Goal: Information Seeking & Learning: Learn about a topic

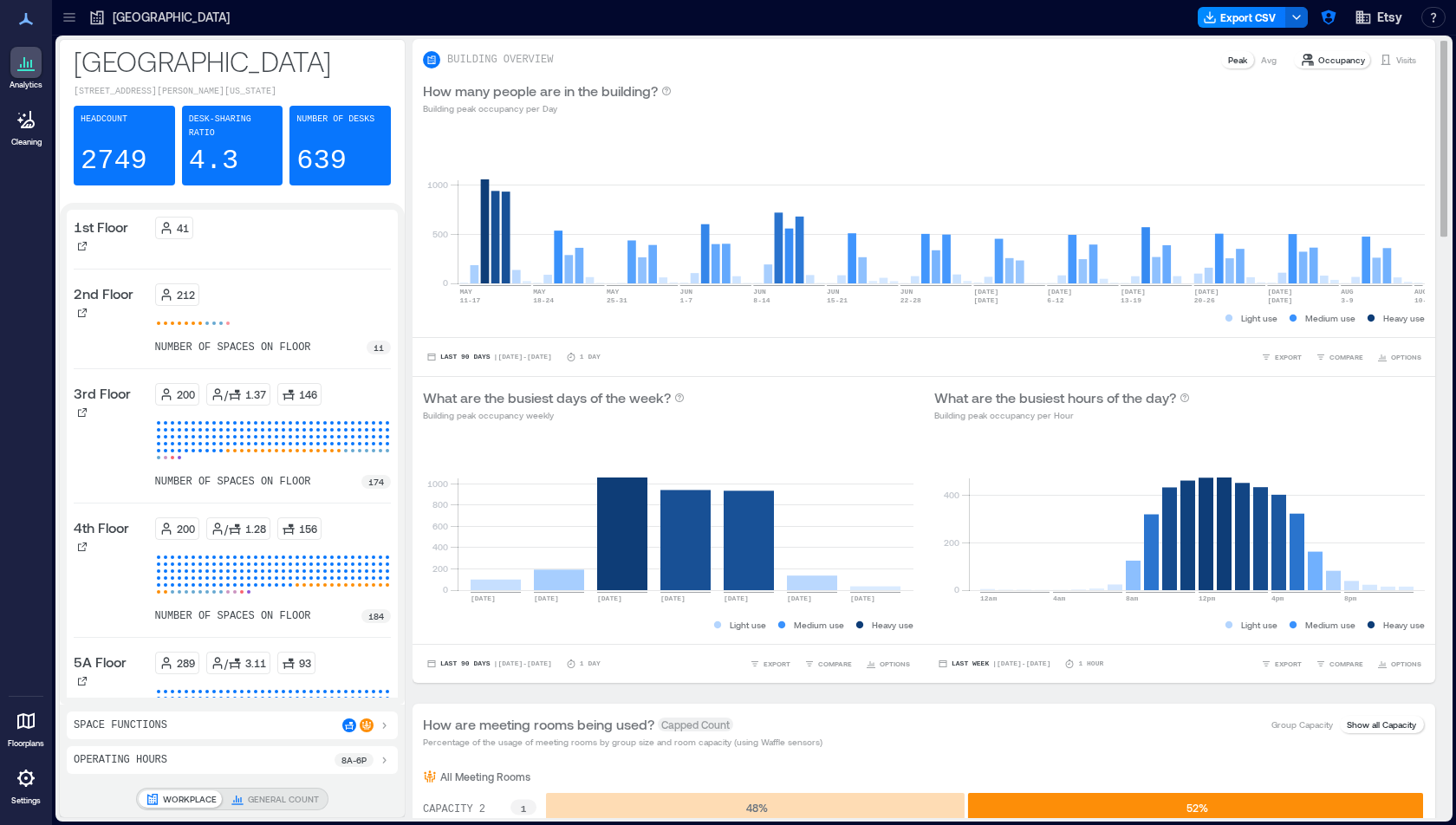
click at [846, 137] on rect at bounding box center [941, 209] width 967 height 147
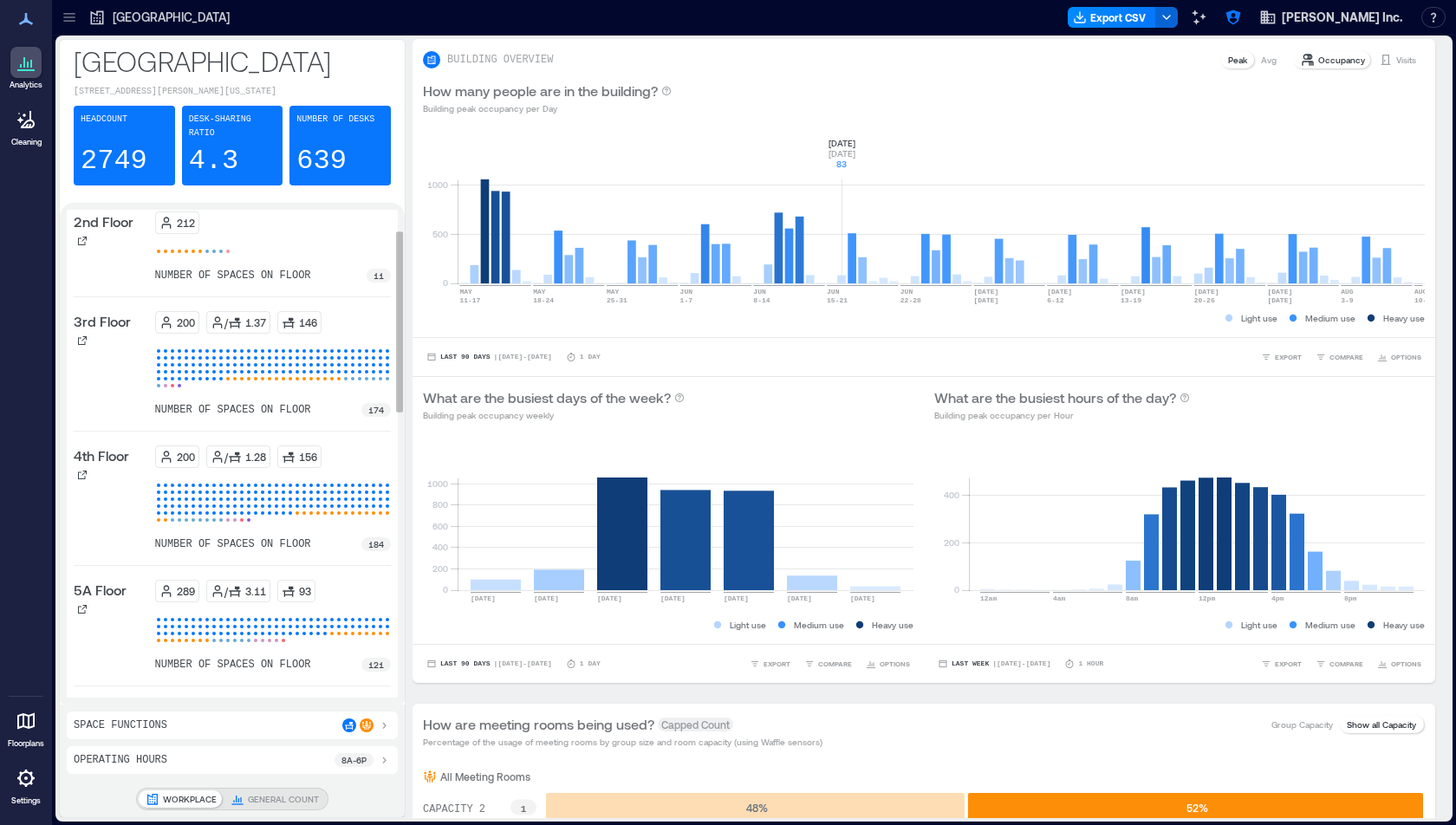
scroll to position [68, 0]
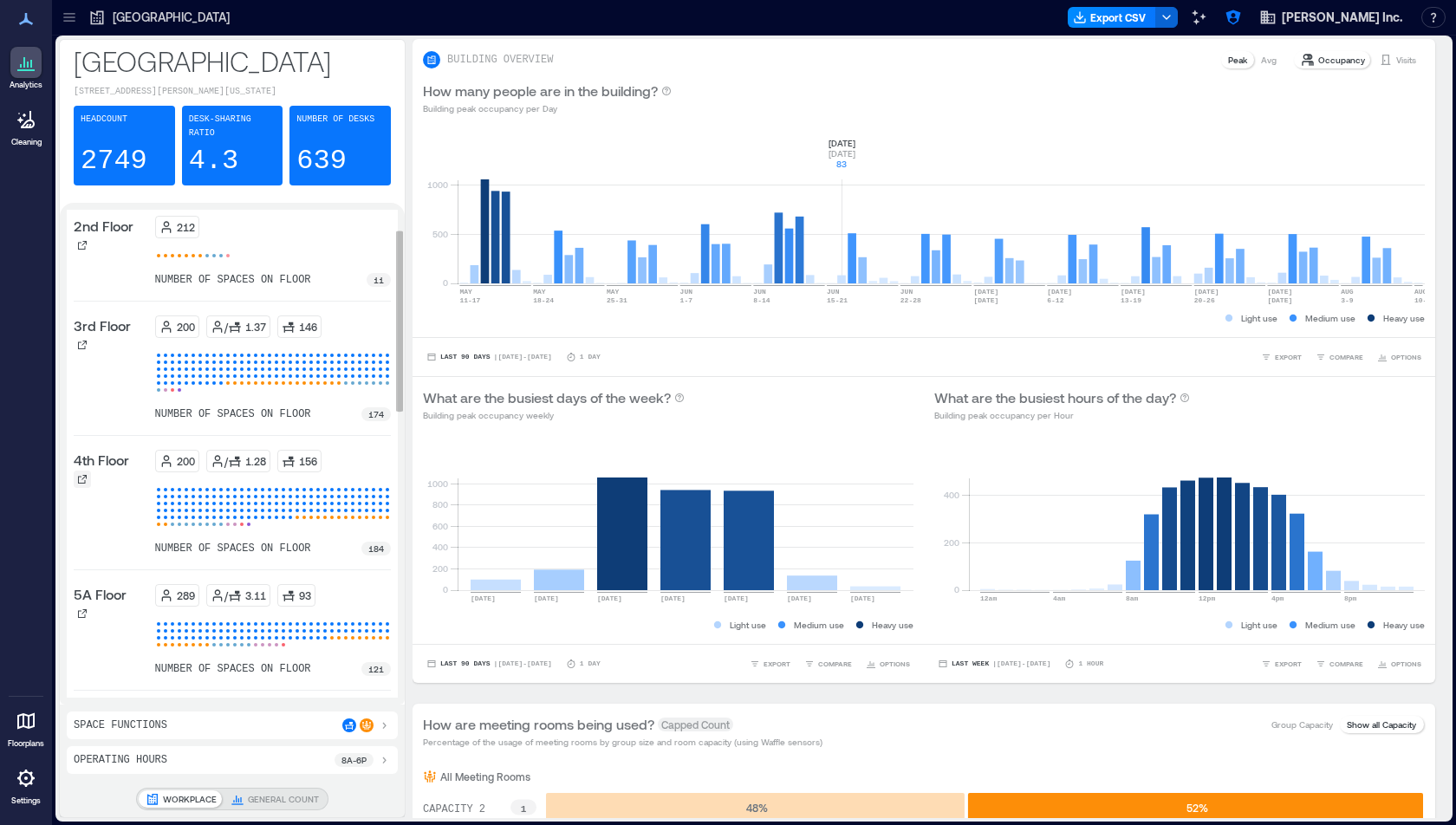
click at [80, 474] on icon at bounding box center [82, 479] width 10 height 10
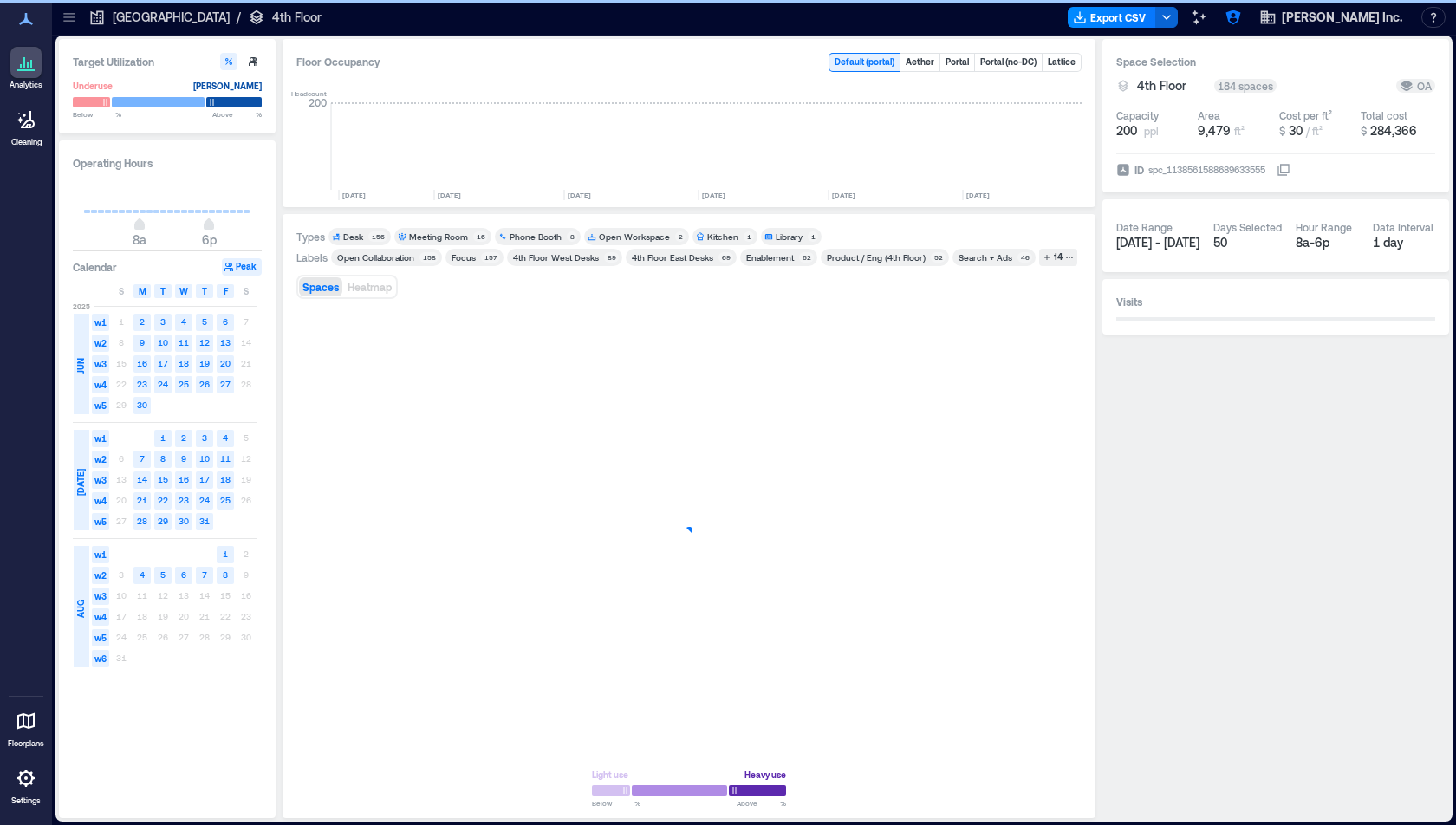
scroll to position [0, 2432]
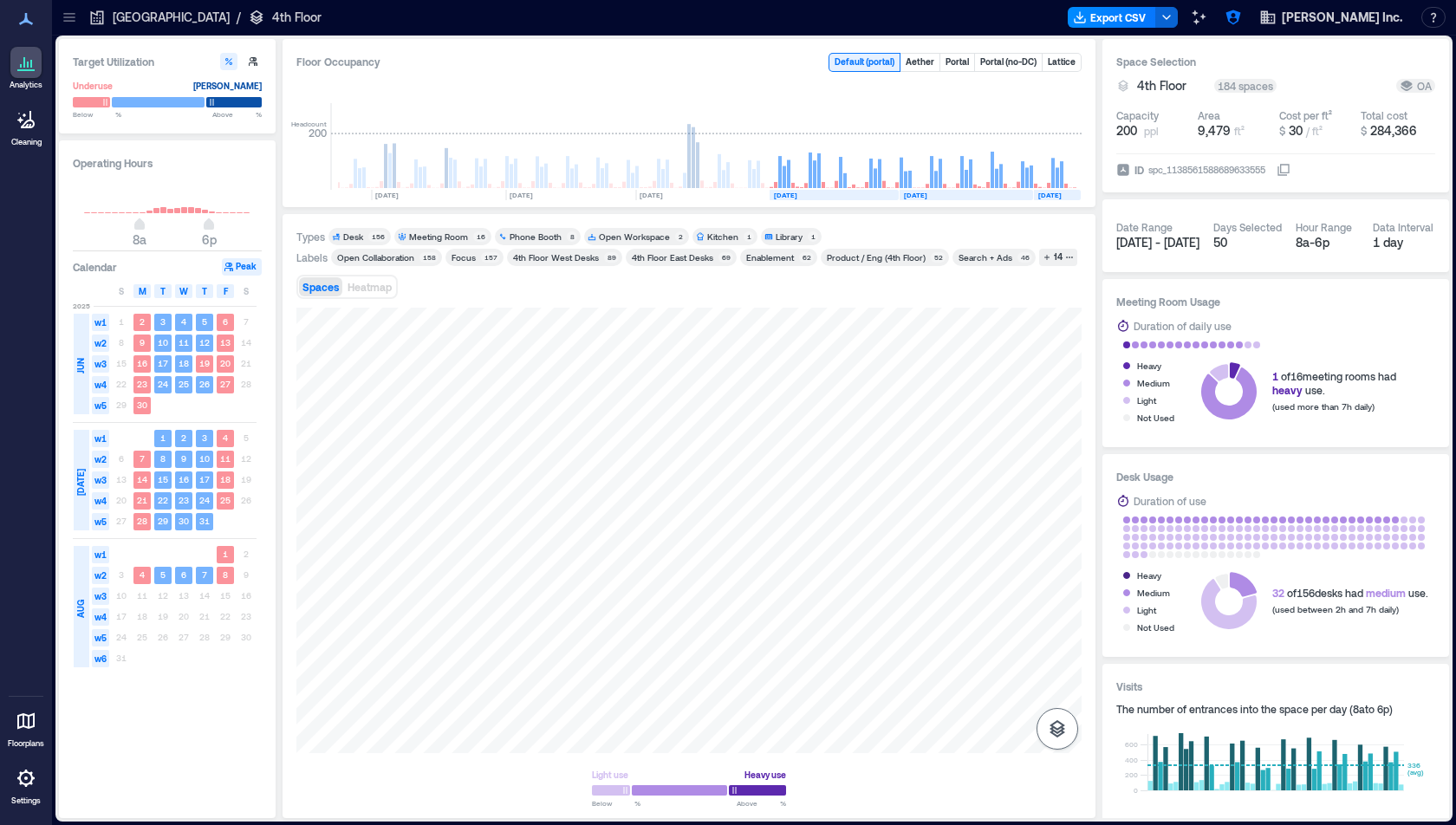
click at [955, 719] on icon "button" at bounding box center [1057, 729] width 20 height 20
click at [955, 631] on icon "button" at bounding box center [1057, 637] width 18 height 16
click at [955, 645] on icon "button" at bounding box center [1057, 637] width 20 height 20
click at [955, 732] on icon "button" at bounding box center [1057, 729] width 16 height 18
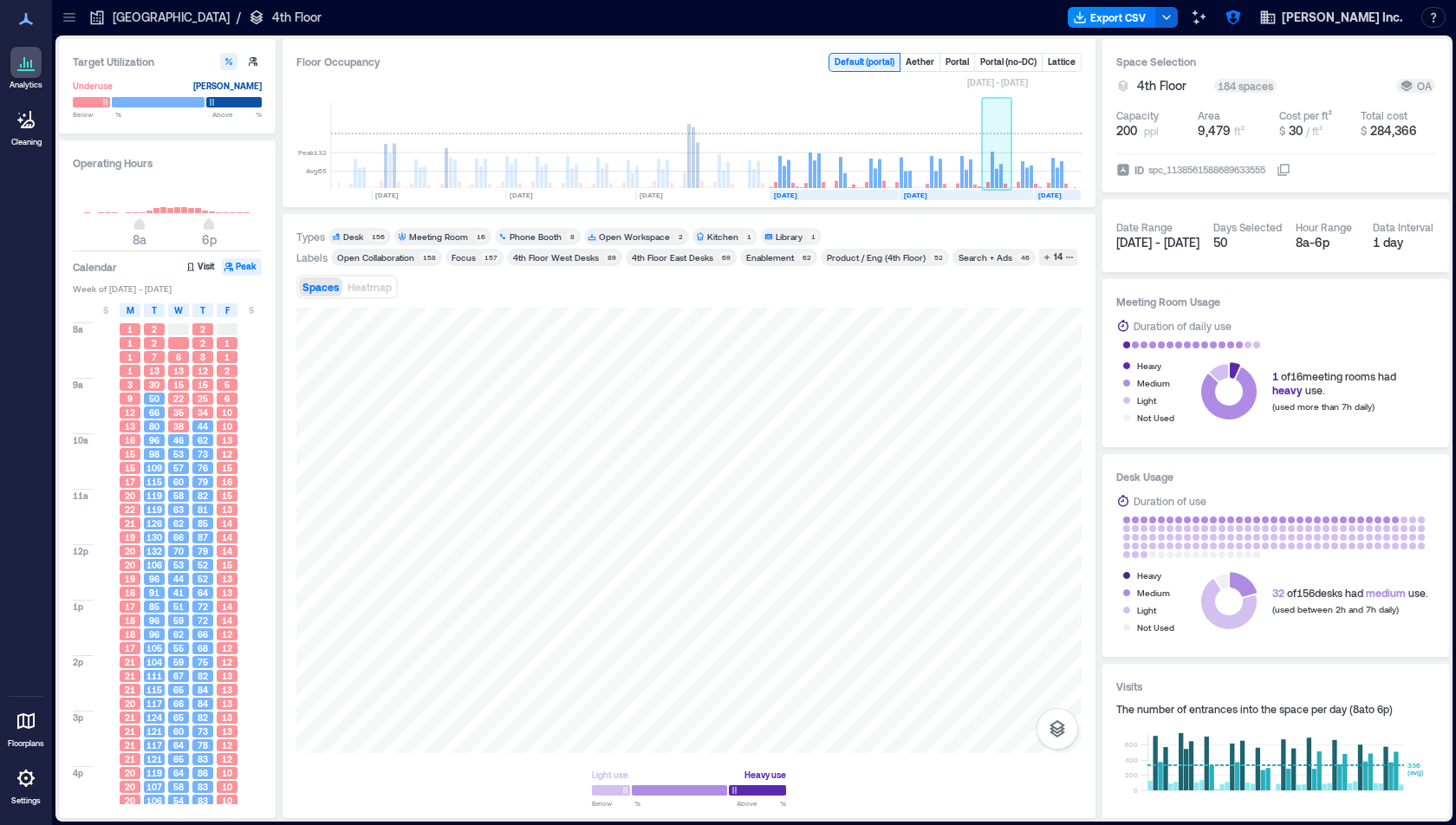
click at [955, 155] on rect at bounding box center [992, 169] width 4 height 36
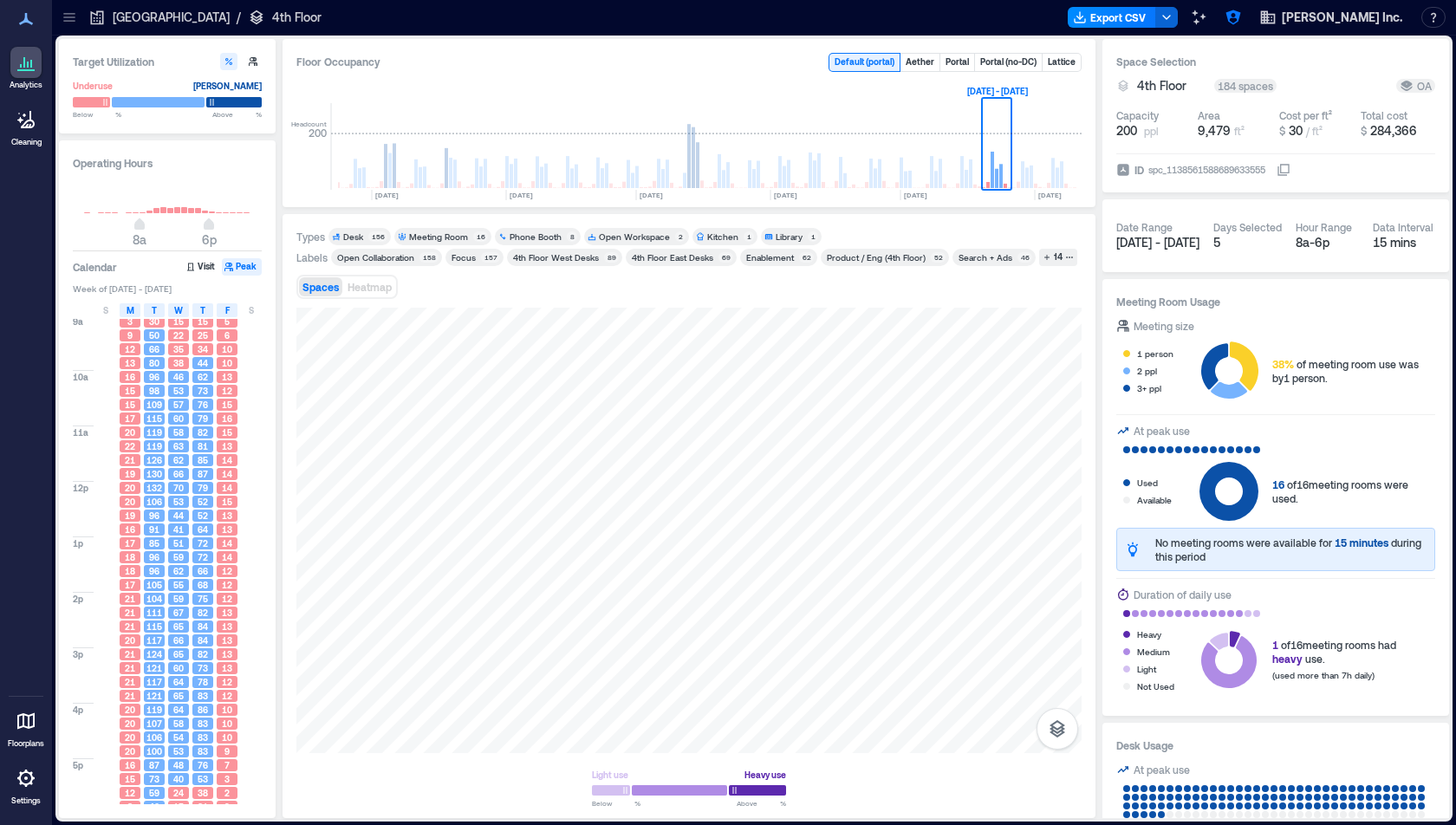
scroll to position [70, 0]
click at [129, 314] on span "M" at bounding box center [130, 310] width 7 height 14
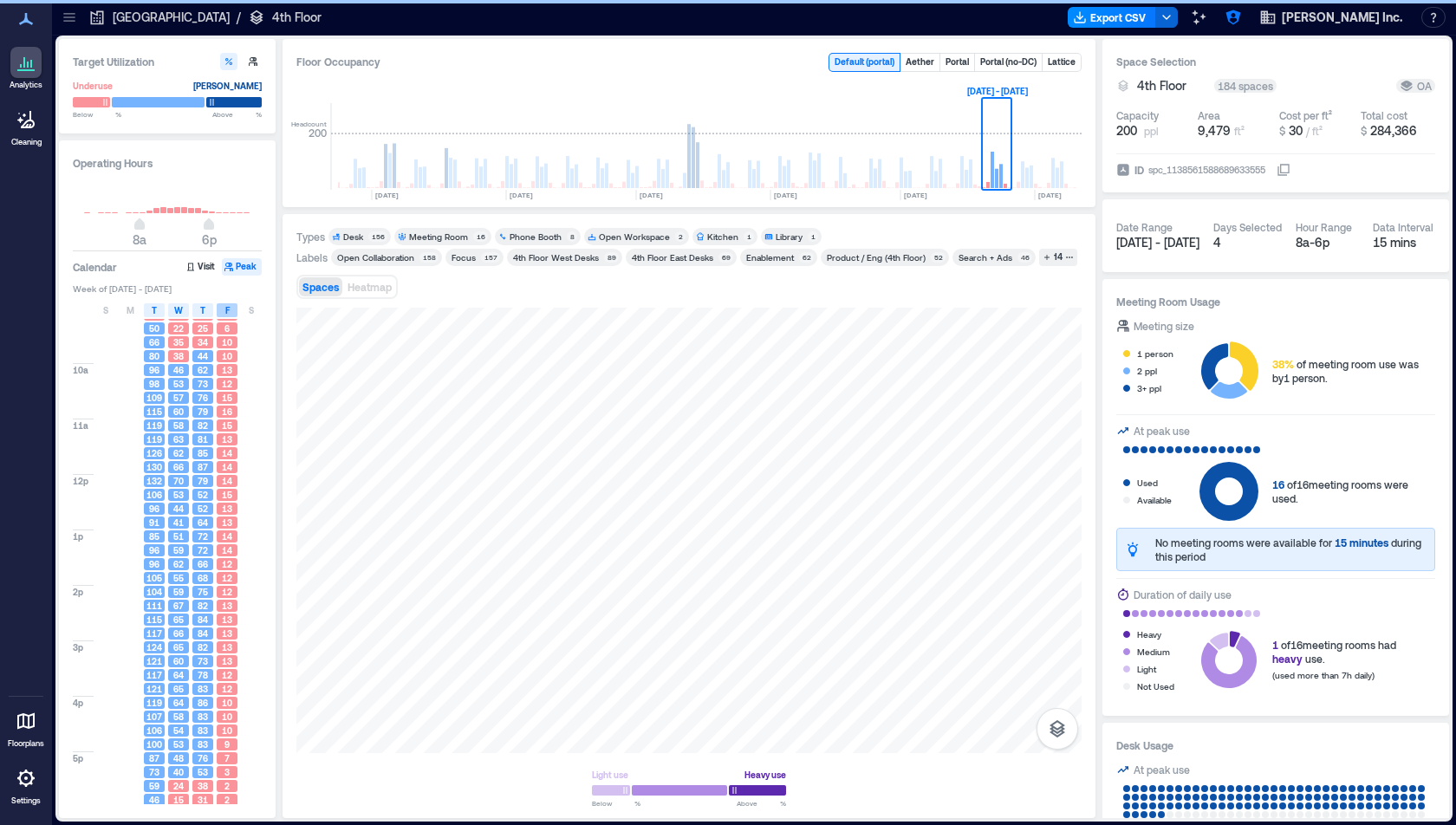
click at [230, 311] on div "F" at bounding box center [227, 310] width 20 height 14
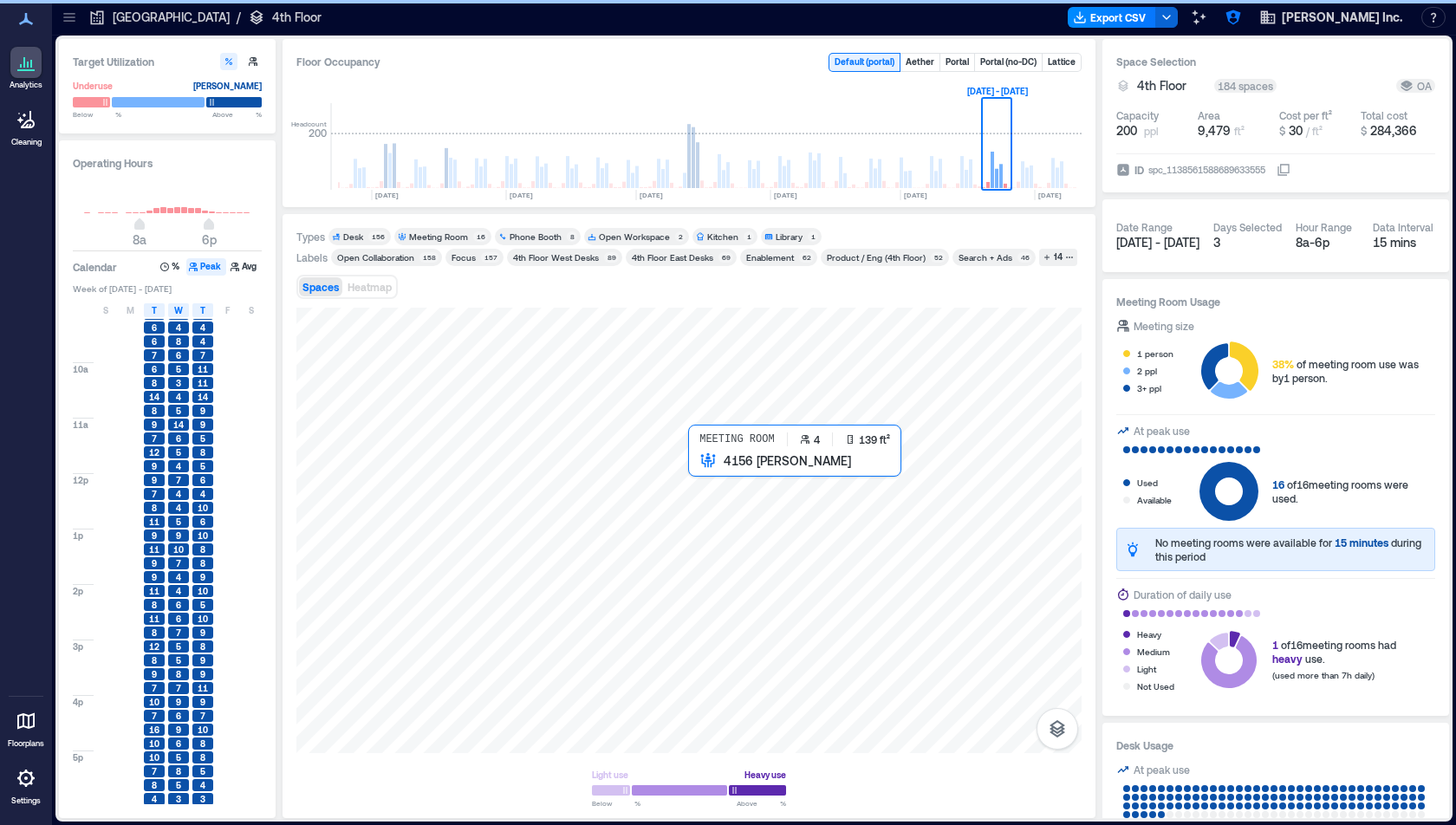
scroll to position [40, 0]
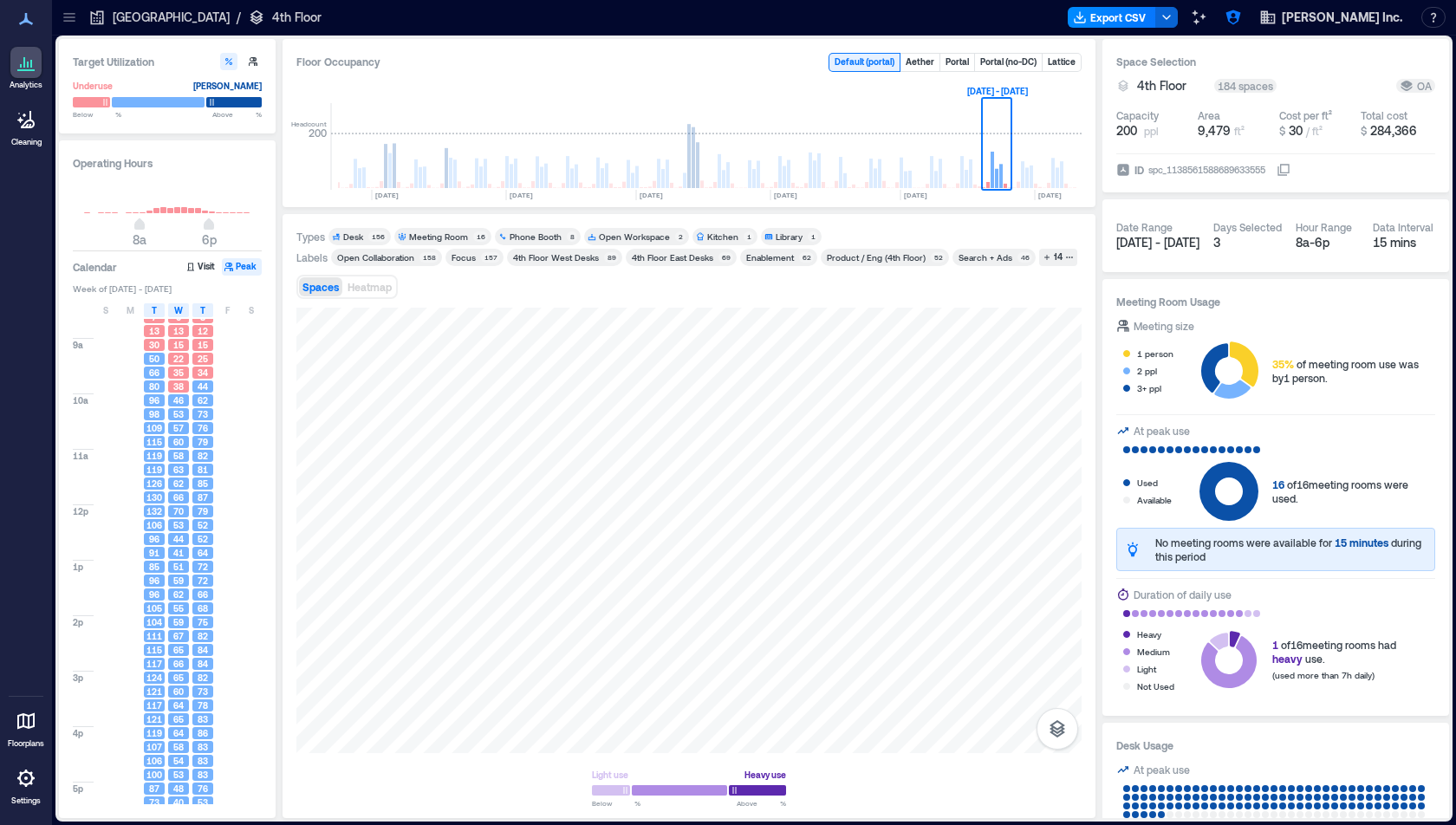
click at [367, 233] on span "Desk 156" at bounding box center [360, 236] width 56 height 12
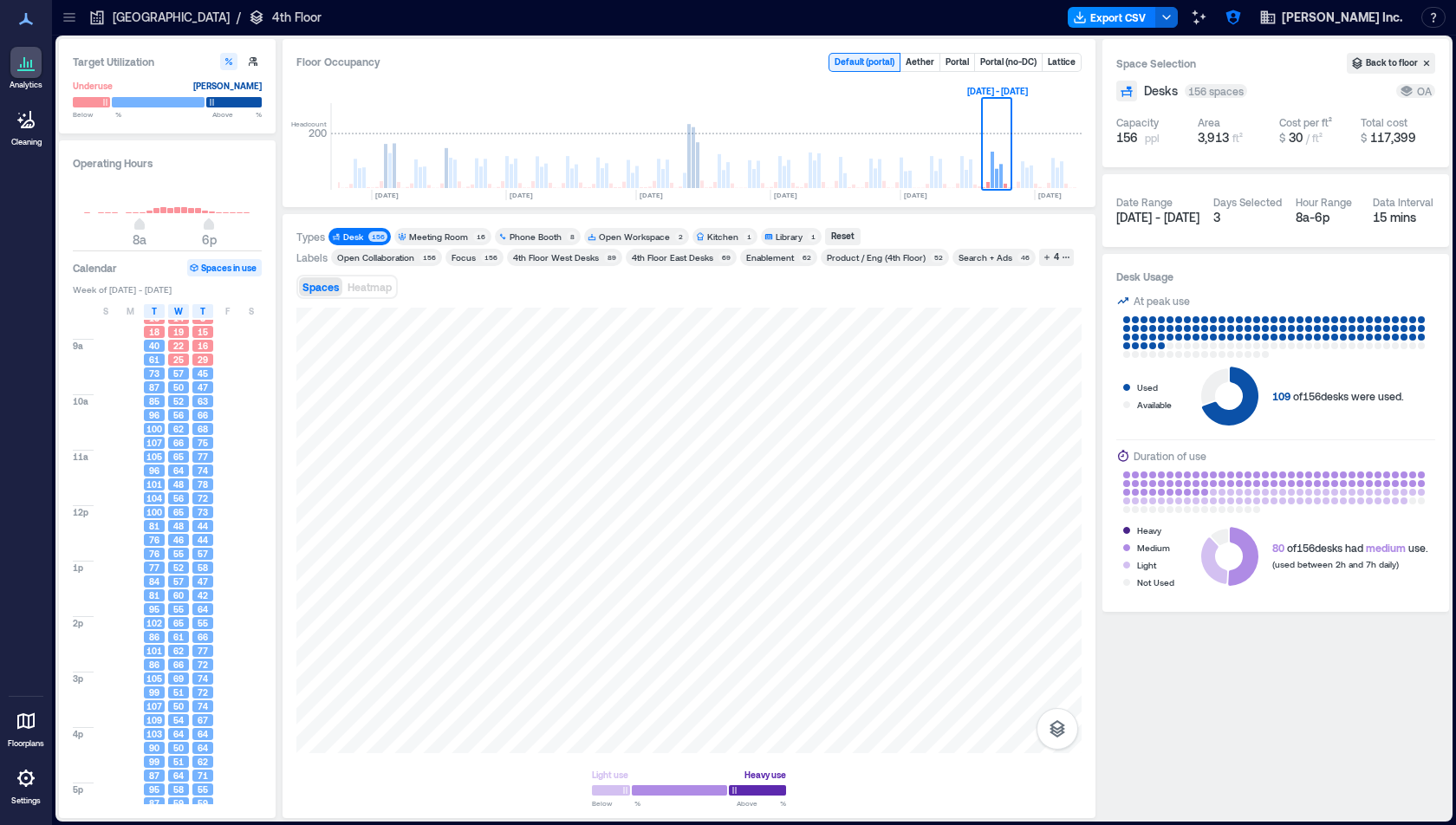
click at [786, 259] on div "Enablement" at bounding box center [770, 257] width 47 height 12
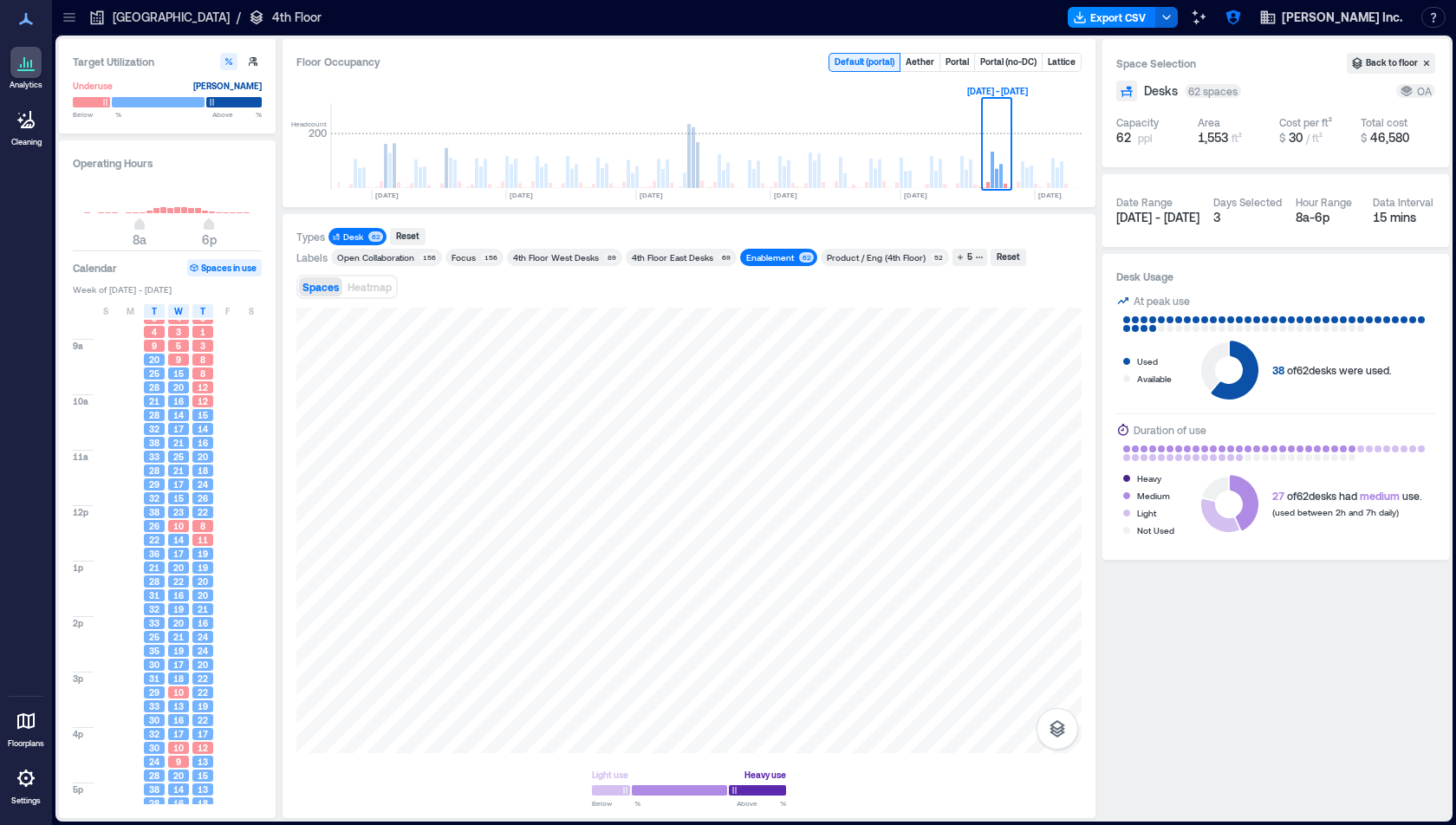
click at [138, 21] on p "[GEOGRAPHIC_DATA]" at bounding box center [171, 17] width 117 height 18
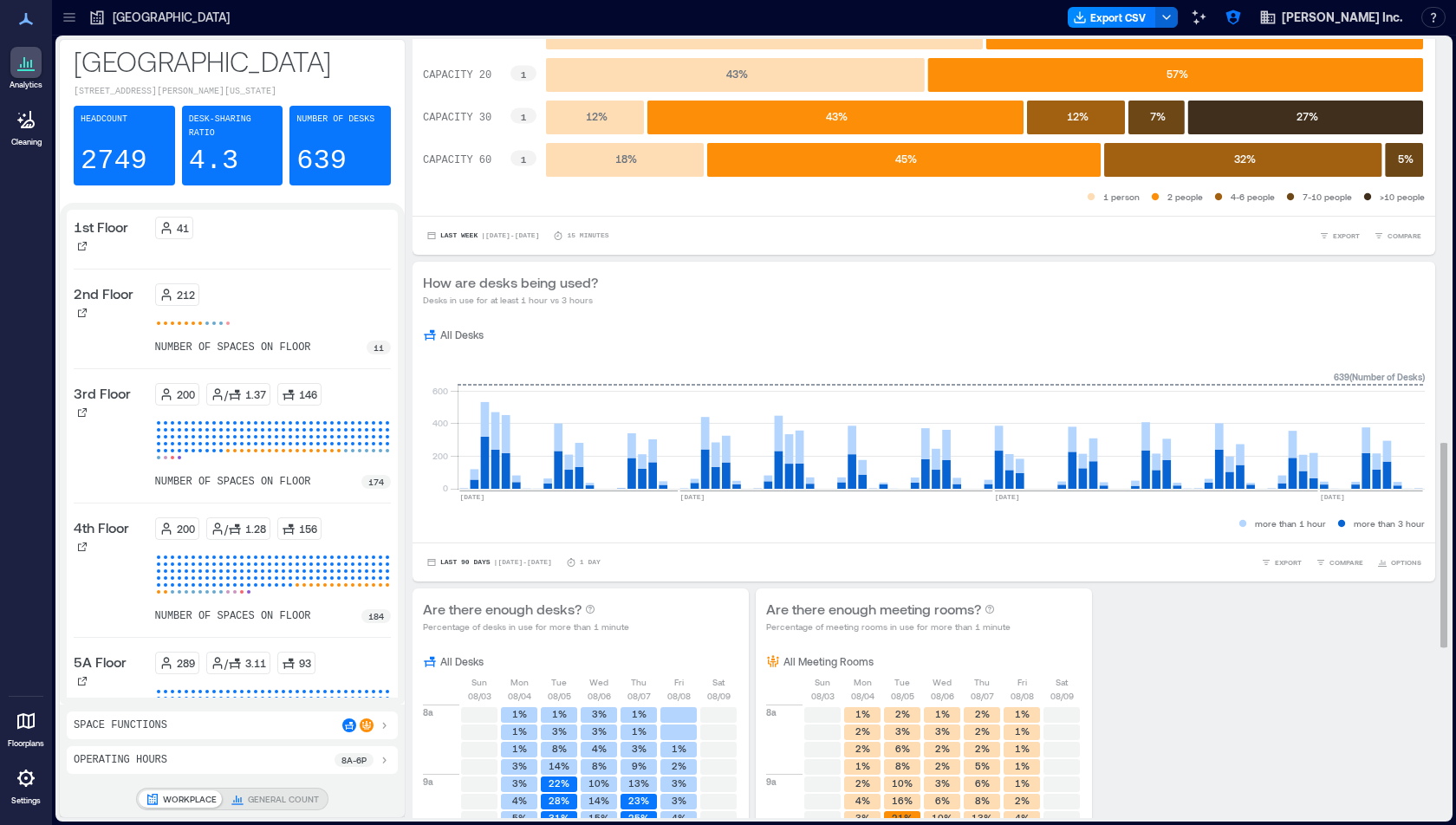
scroll to position [1531, 0]
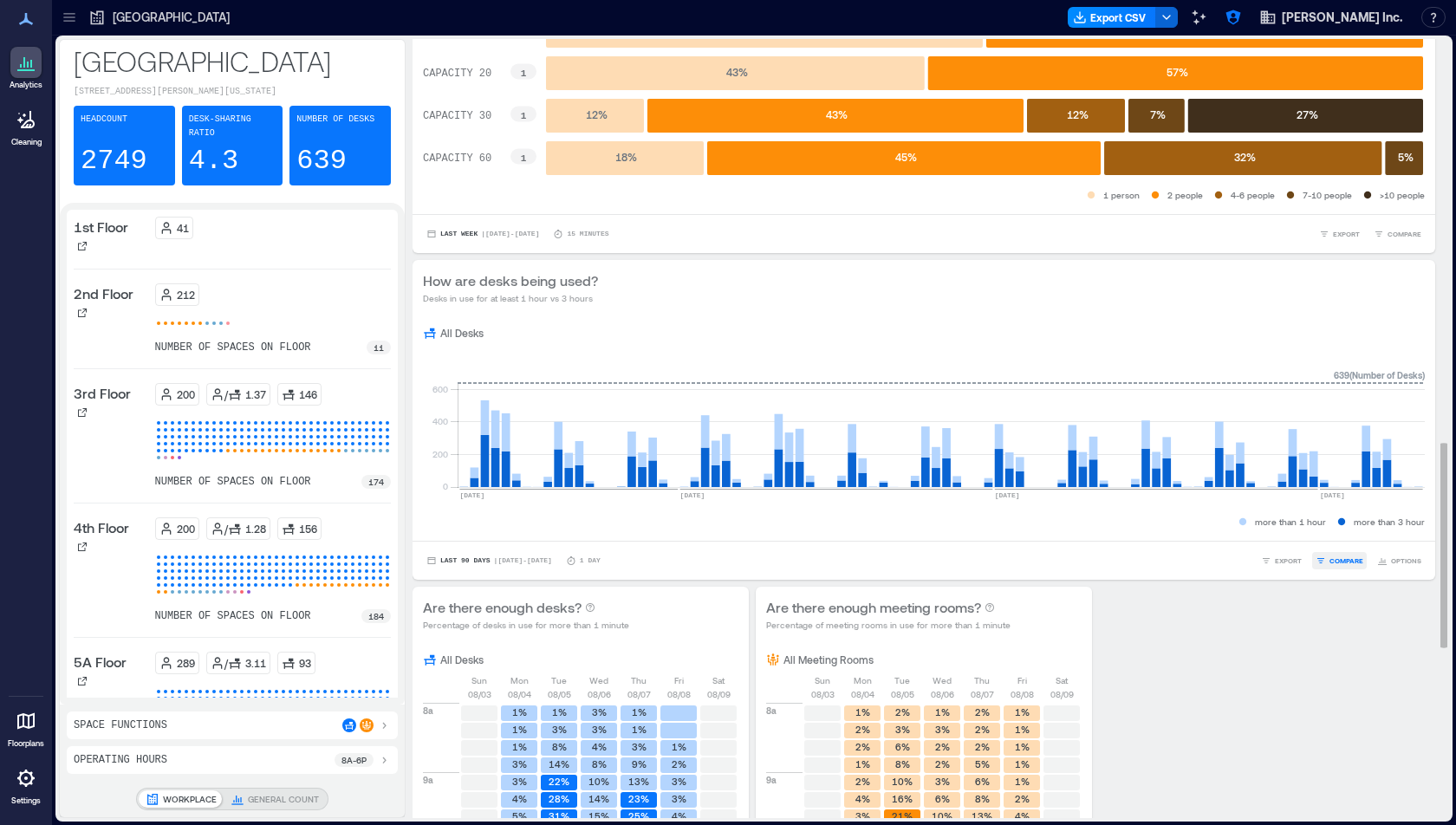
click at [955, 559] on span "COMPARE" at bounding box center [1346, 560] width 33 height 10
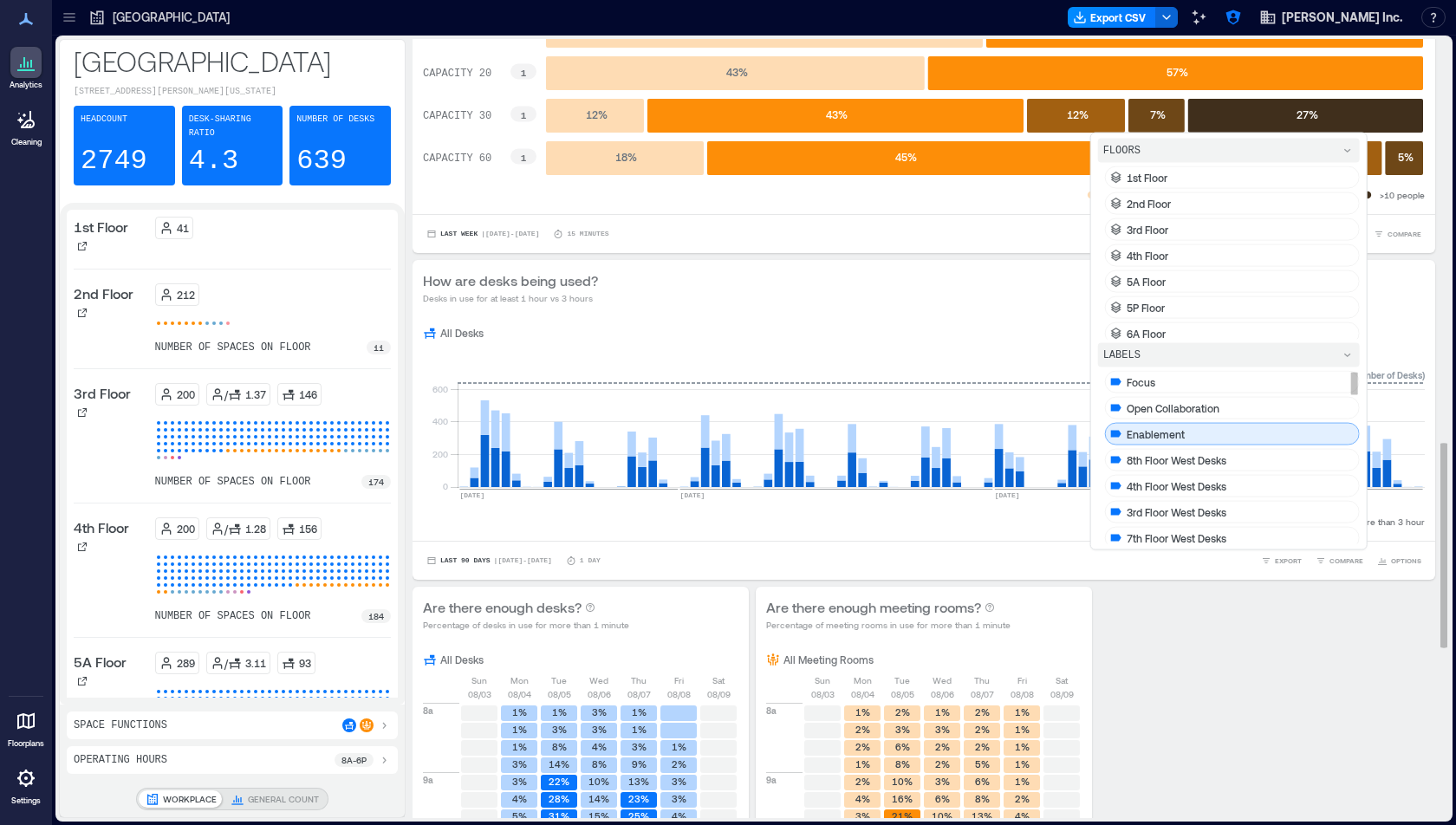
click at [955, 429] on div "Enablement" at bounding box center [1232, 434] width 255 height 22
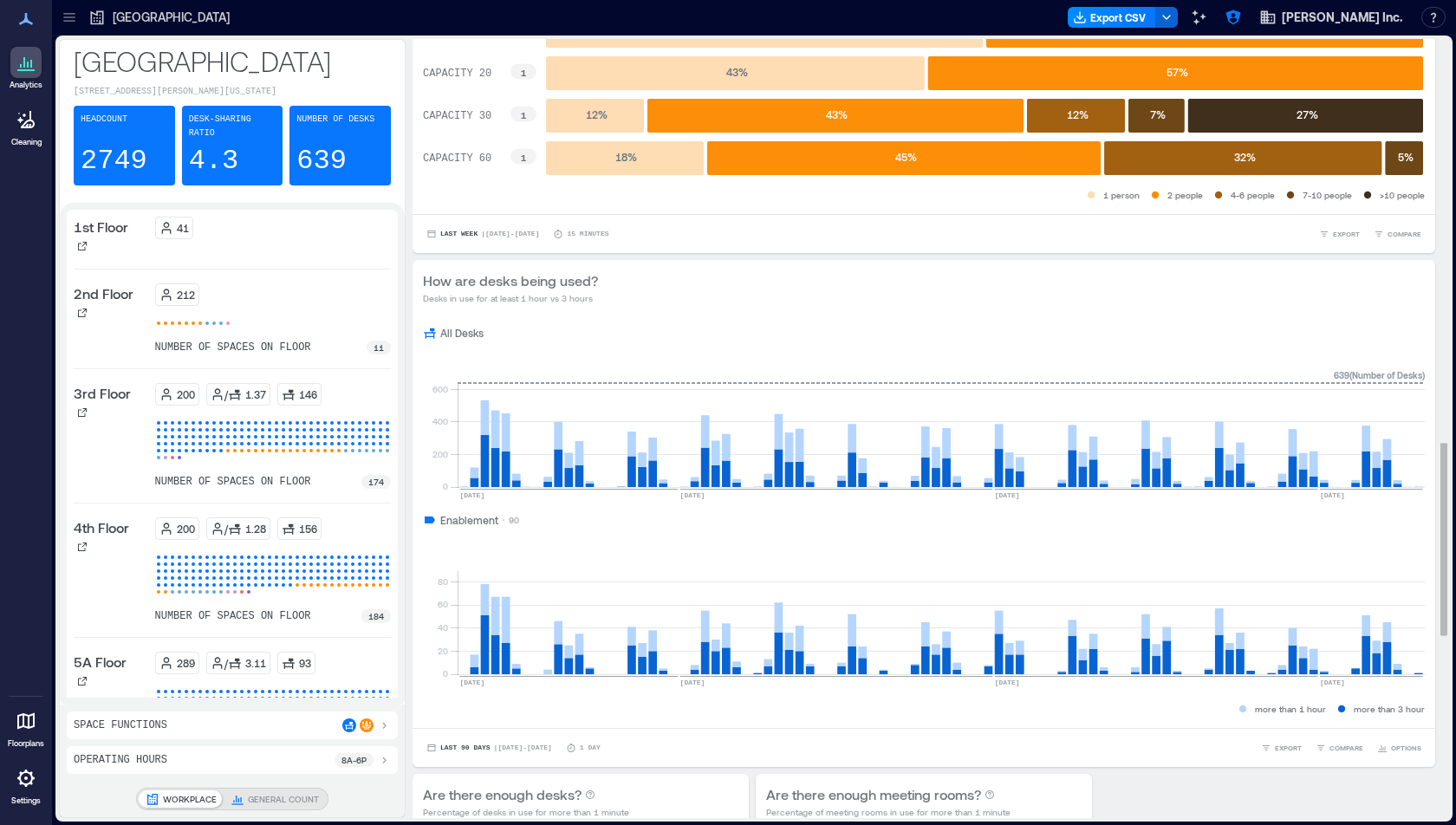
click at [929, 275] on div "How are desks being used? Desks in use for at least 1 hour vs 3 hours" at bounding box center [923, 287] width 1001 height 34
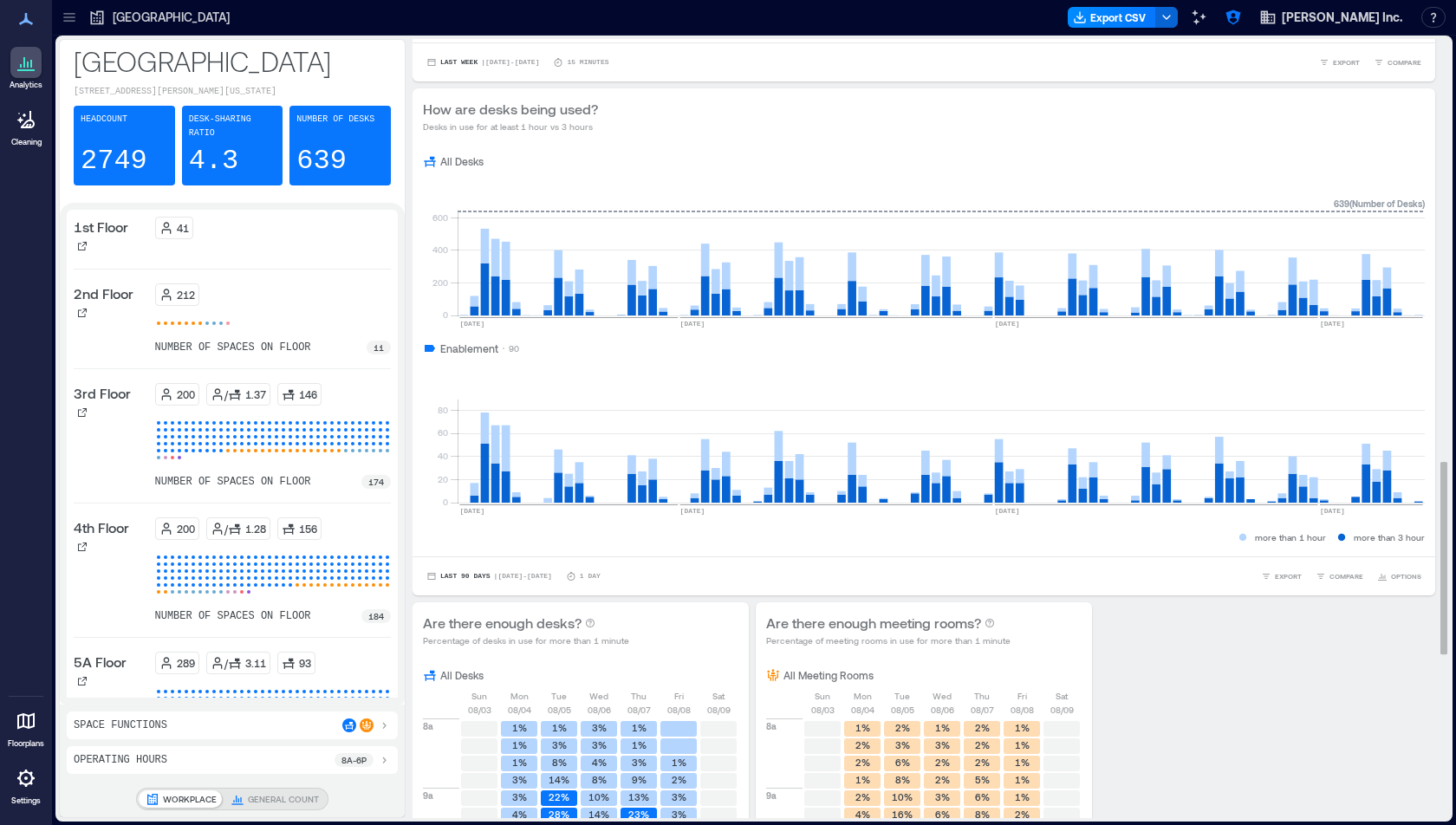
scroll to position [1710, 0]
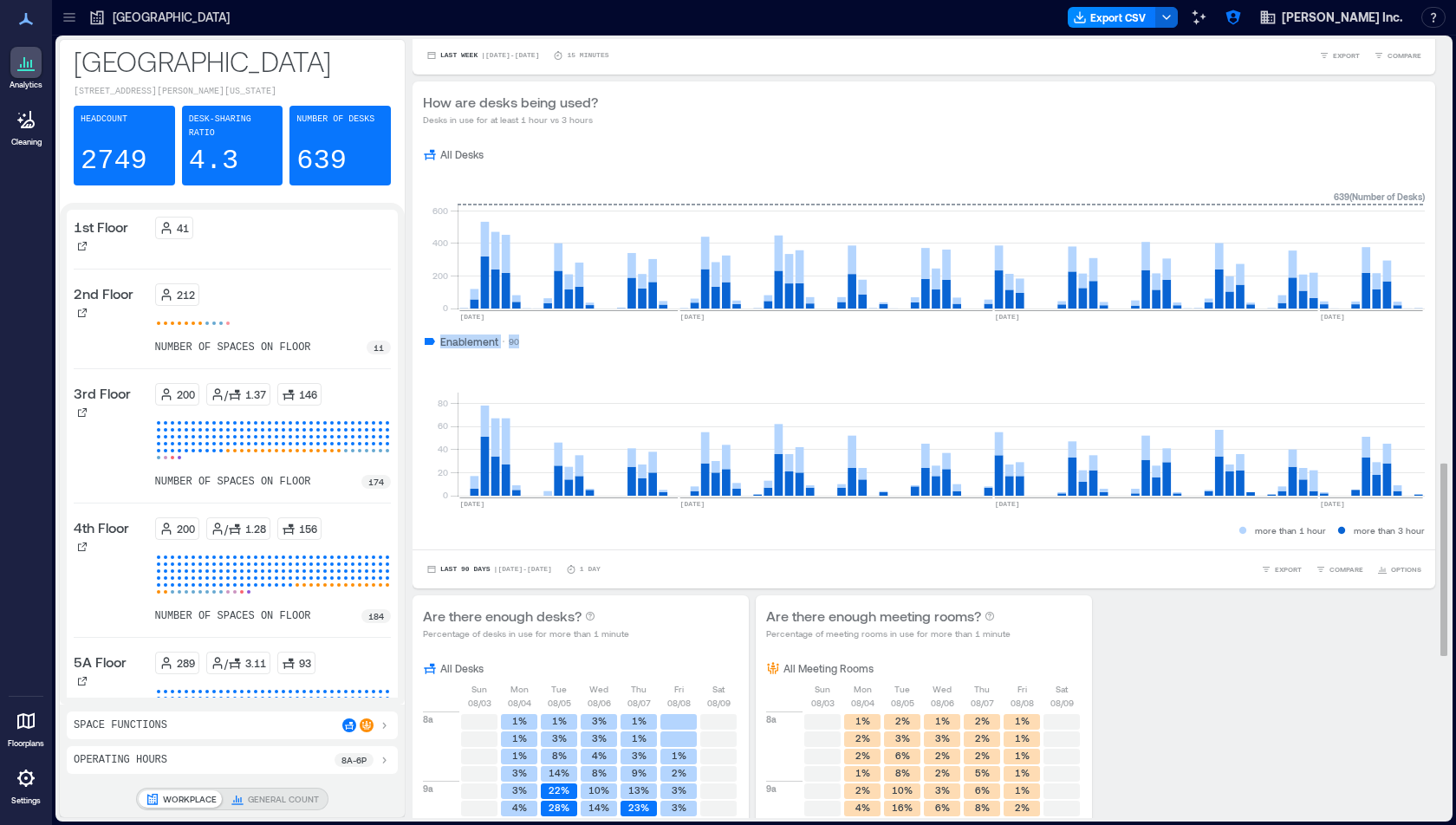
drag, startPoint x: 520, startPoint y: 339, endPoint x: 415, endPoint y: 338, distance: 105.0
click at [415, 338] on div "All Desks 0 200 400 600 [DATE] [DATE] [DATE] [DATE] 639 ( Number of Desks ) Ena…" at bounding box center [924, 343] width 1023 height 413
click at [489, 361] on rect at bounding box center [941, 422] width 967 height 147
click at [779, 439] on rect at bounding box center [941, 422] width 967 height 147
click at [90, 542] on div at bounding box center [82, 547] width 18 height 18
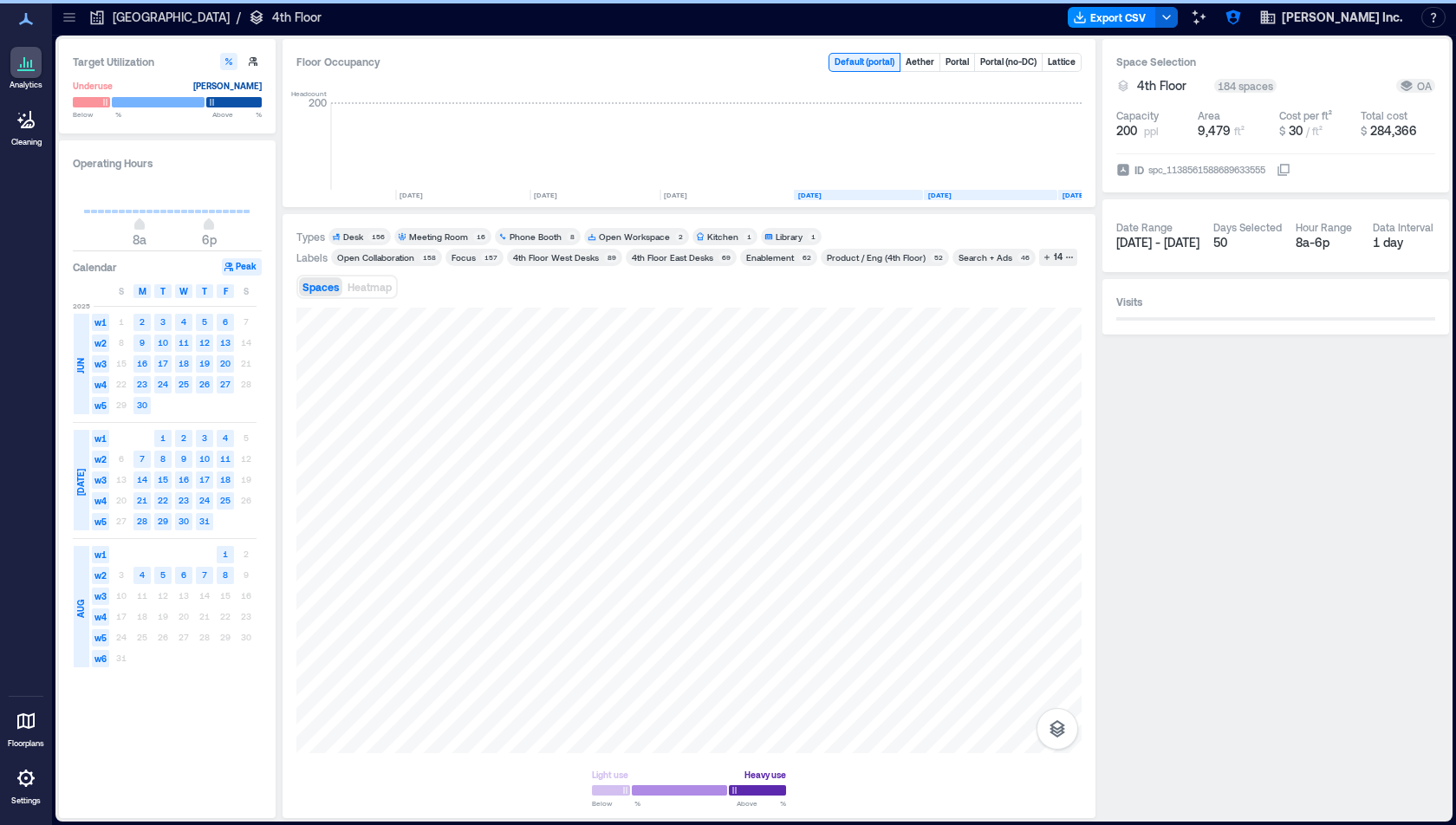
scroll to position [0, 2432]
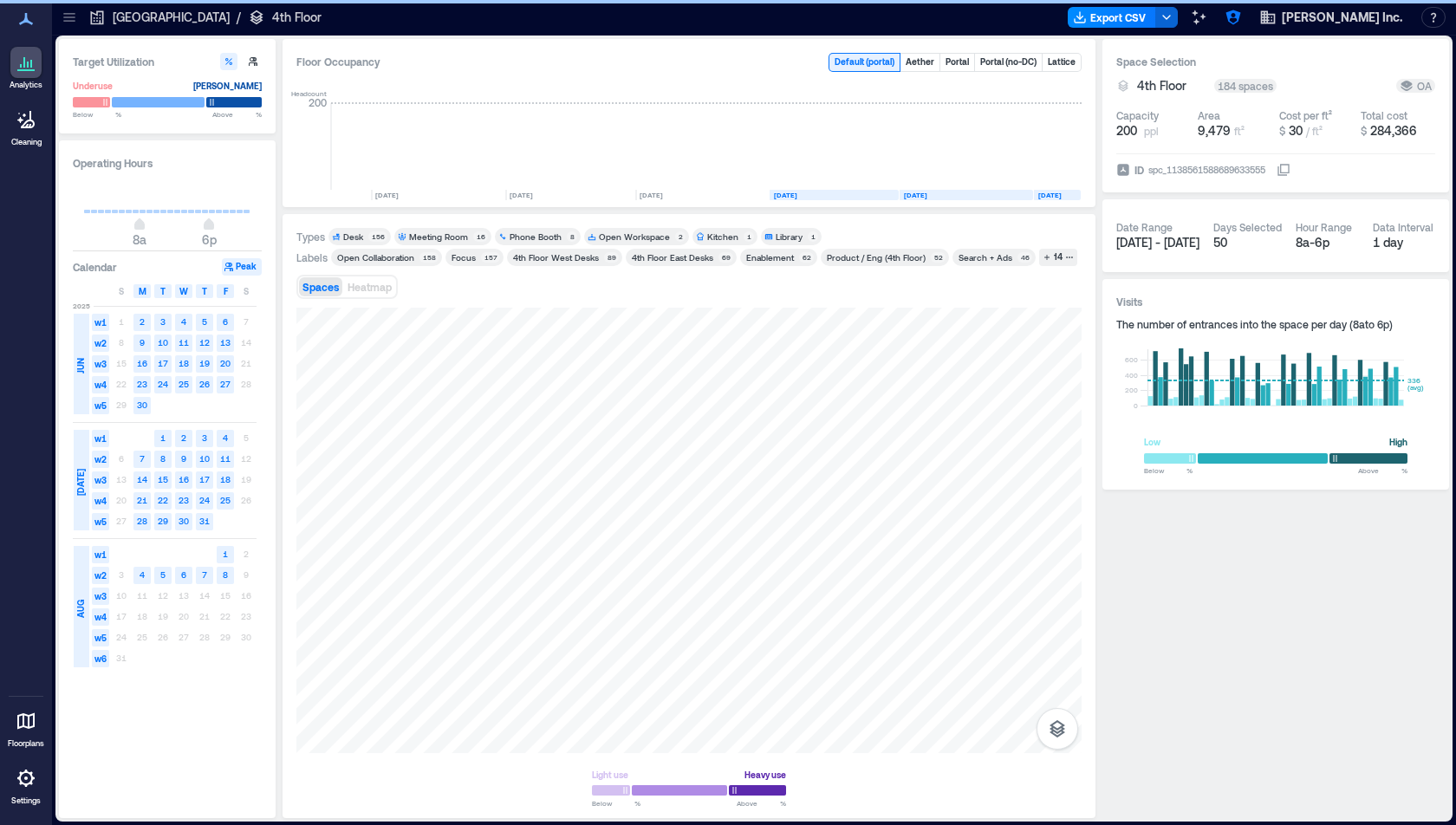
click at [416, 229] on div "Meeting Room 16" at bounding box center [443, 236] width 97 height 18
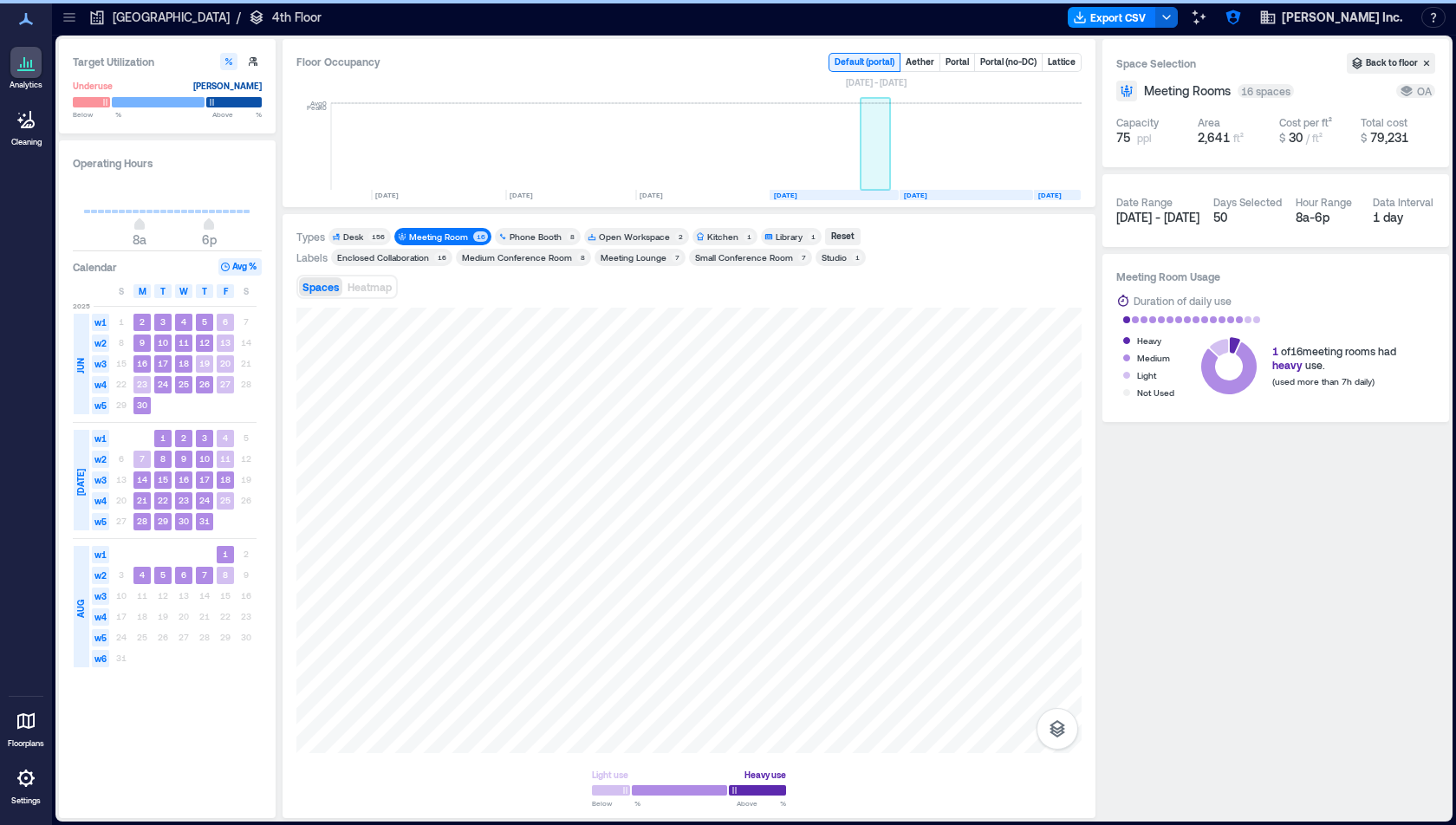
click at [871, 124] on rect at bounding box center [876, 146] width 31 height 86
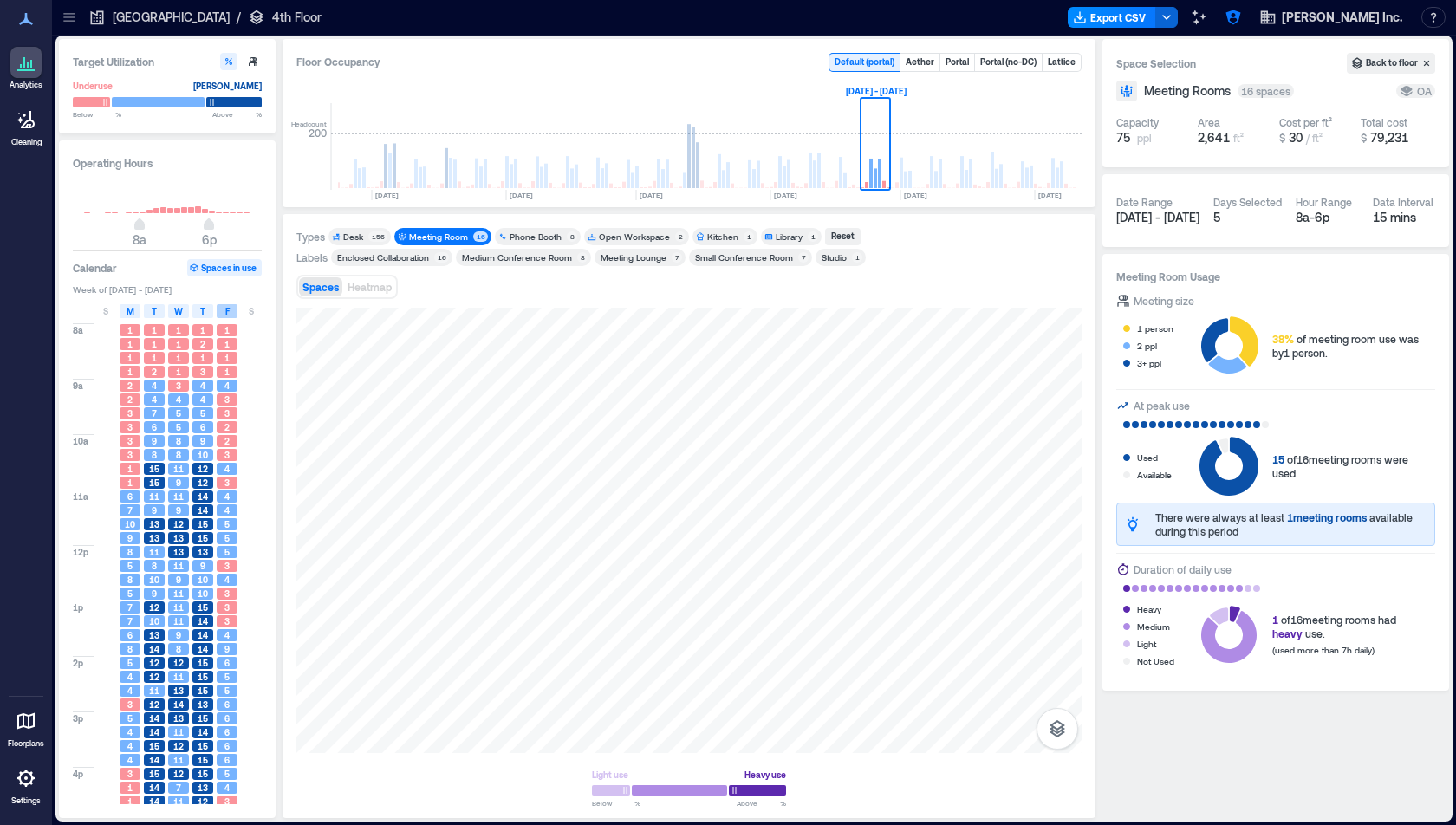
click at [231, 313] on div "F" at bounding box center [227, 311] width 20 height 14
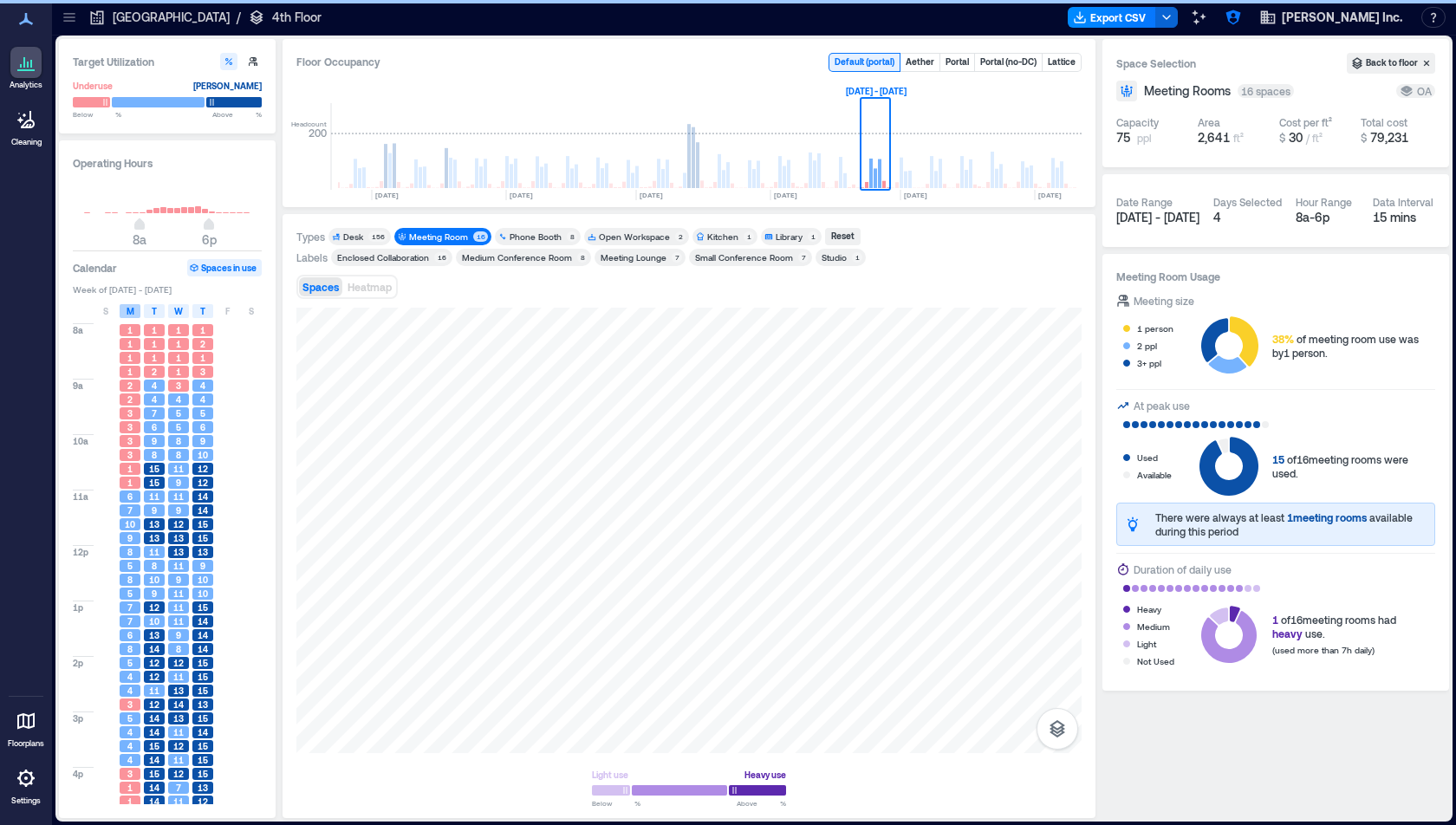
click at [122, 308] on div "M" at bounding box center [130, 311] width 20 height 14
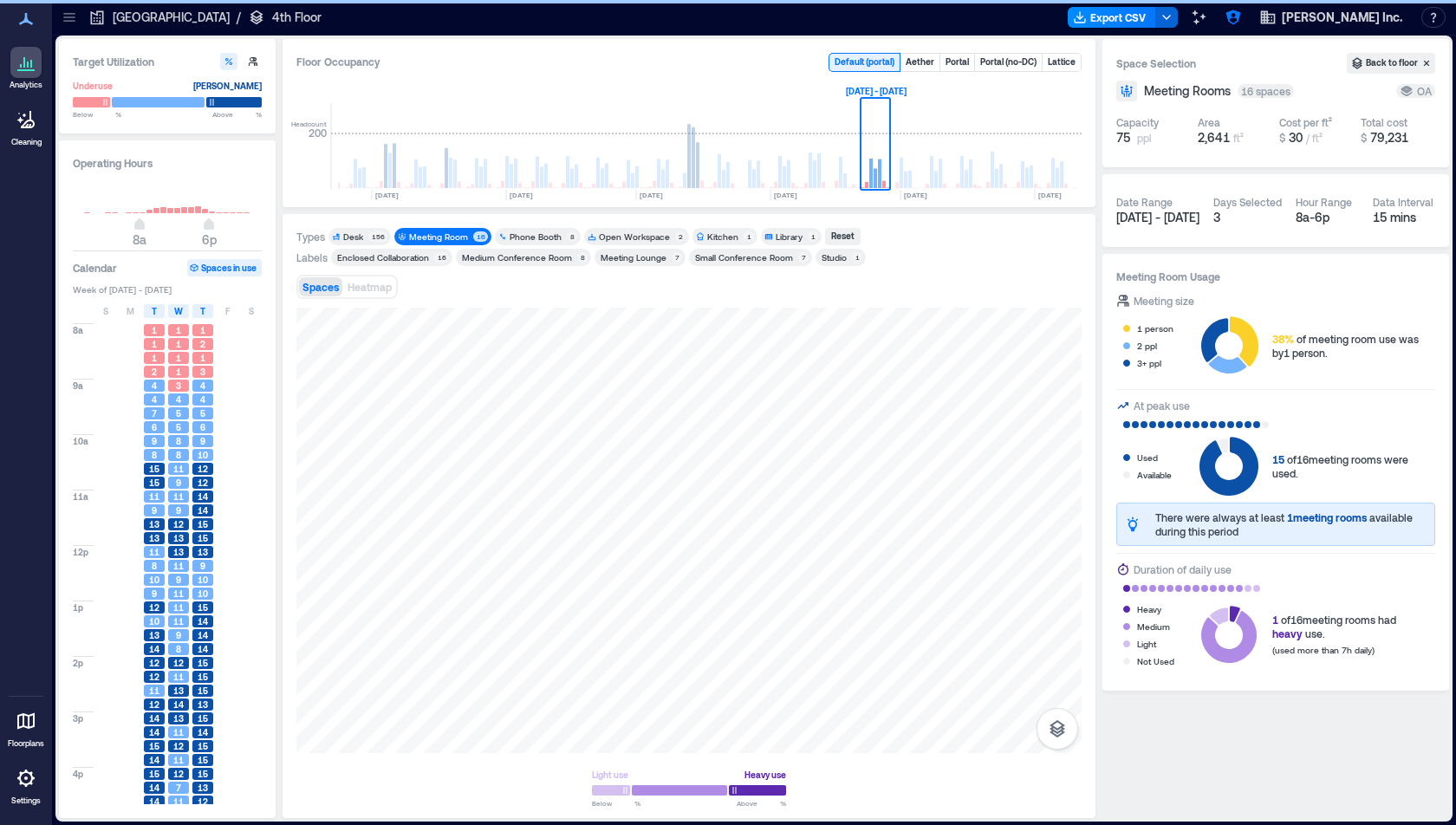
click at [955, 300] on div "Spaces Heatmap" at bounding box center [689, 286] width 785 height 34
drag, startPoint x: 959, startPoint y: 300, endPoint x: 936, endPoint y: 300, distance: 23.0
click at [936, 300] on div "Spaces Heatmap" at bounding box center [689, 286] width 785 height 34
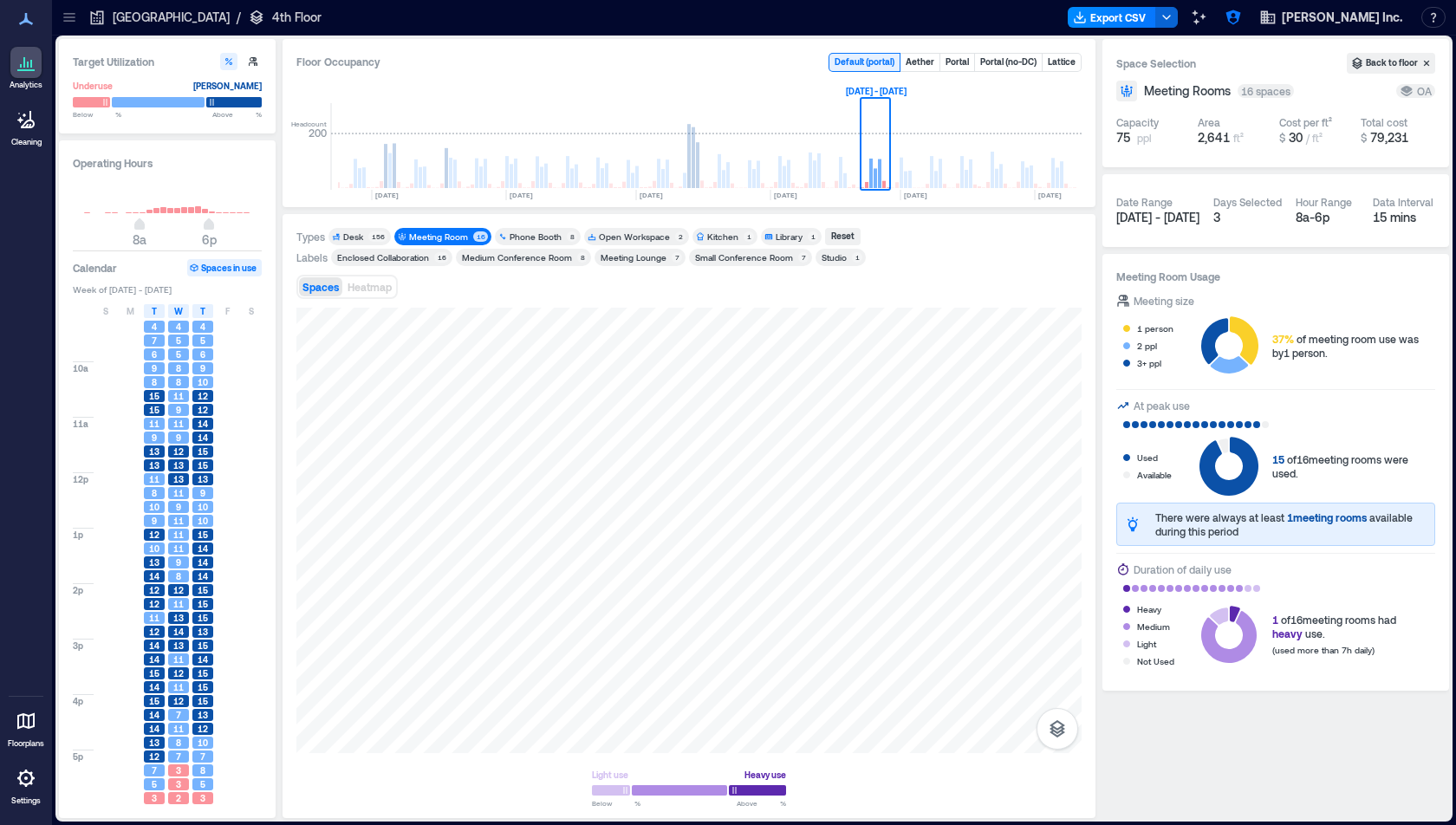
scroll to position [73, 0]
click at [698, 147] on rect at bounding box center [697, 165] width 4 height 46
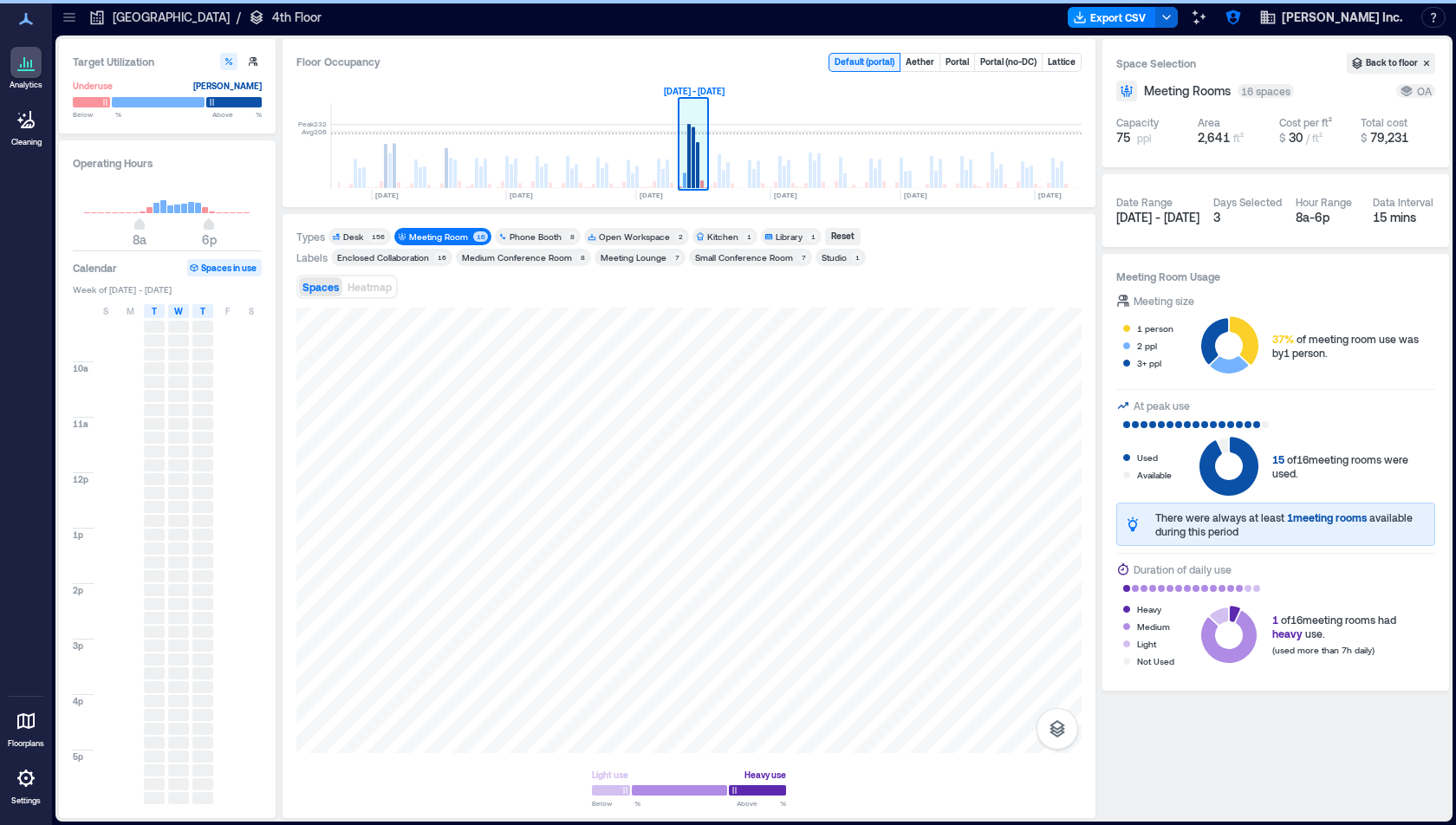
scroll to position [0, 2416]
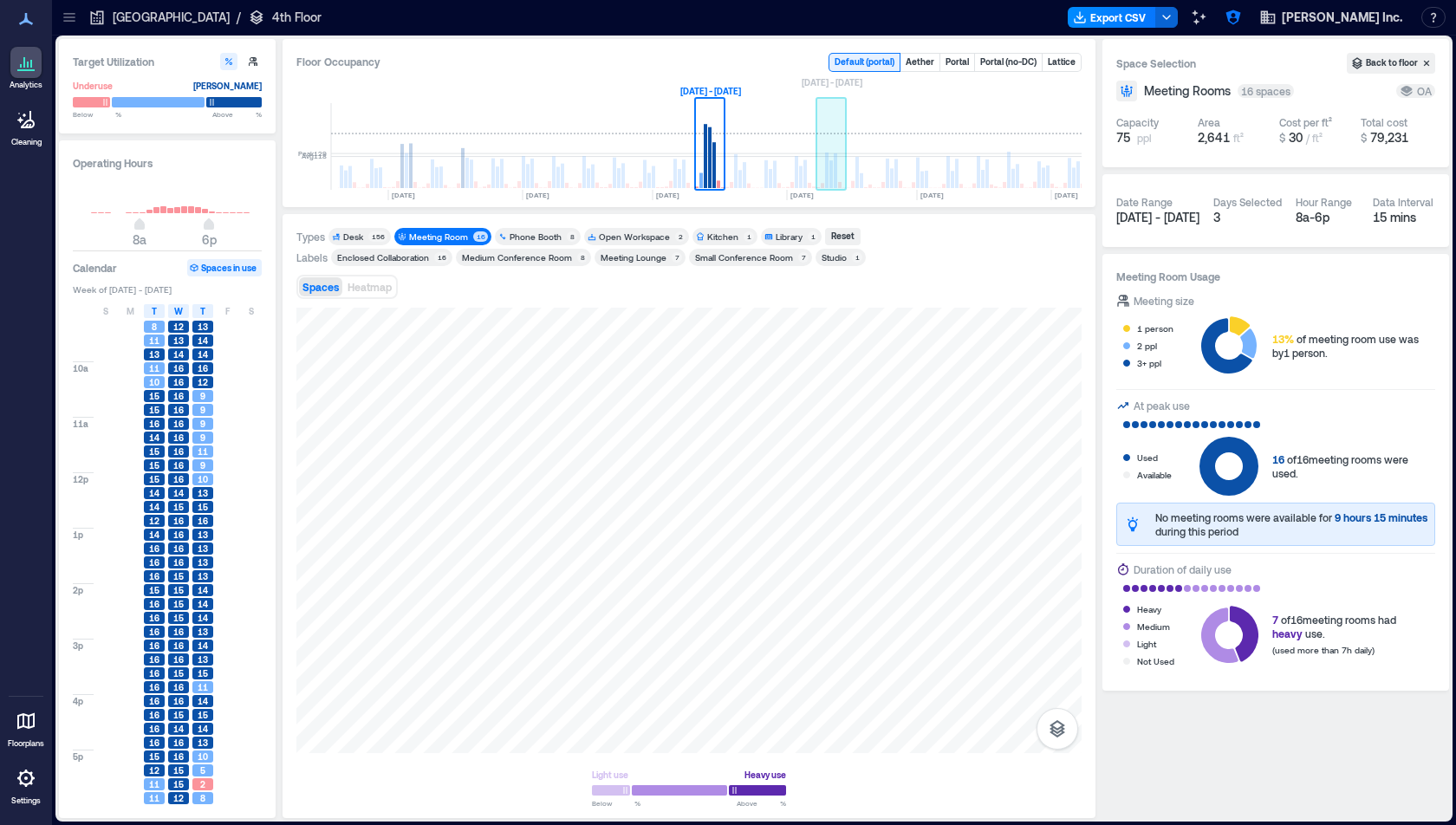
click at [832, 165] on rect at bounding box center [831, 174] width 4 height 28
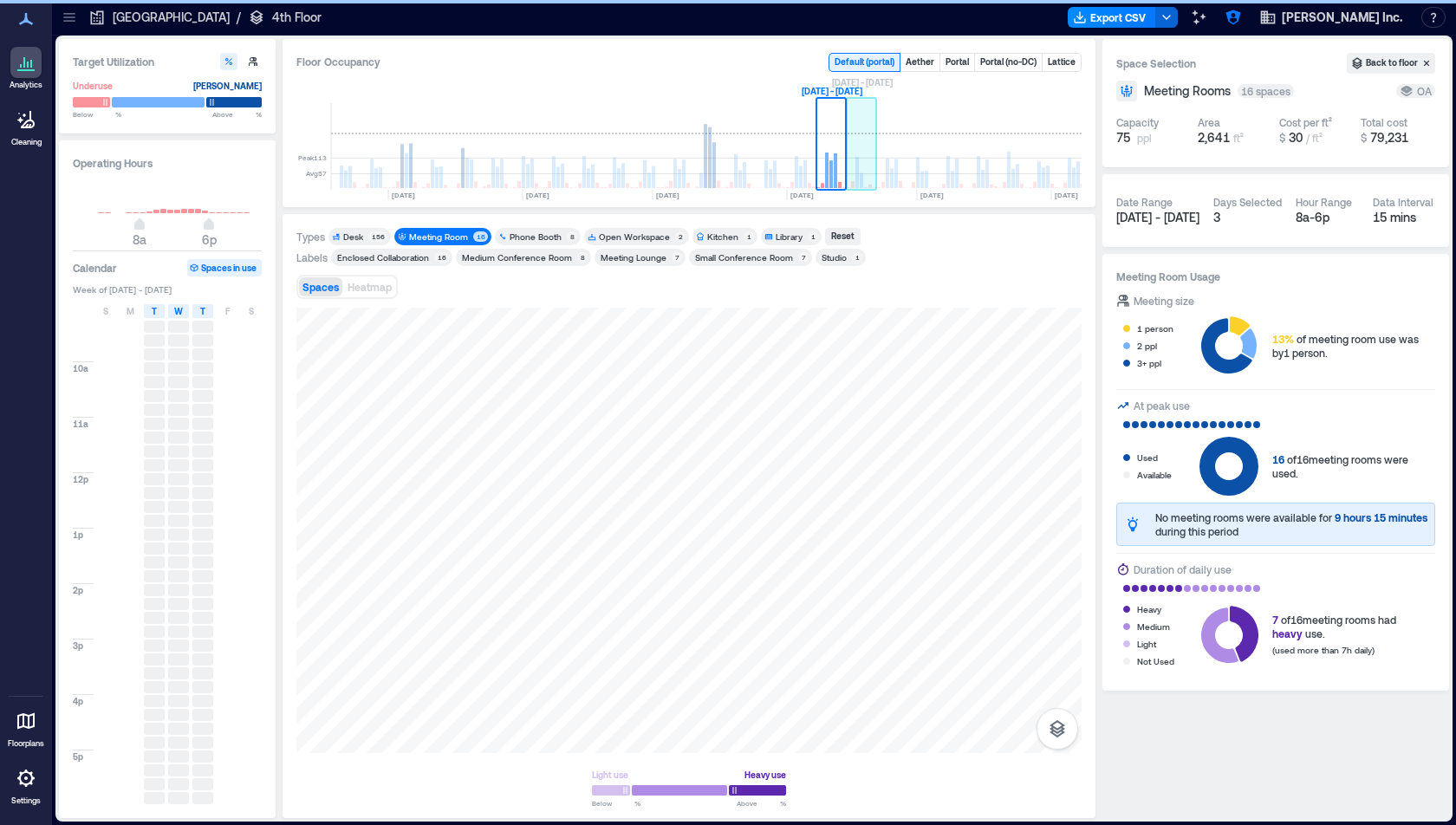
scroll to position [0, 2432]
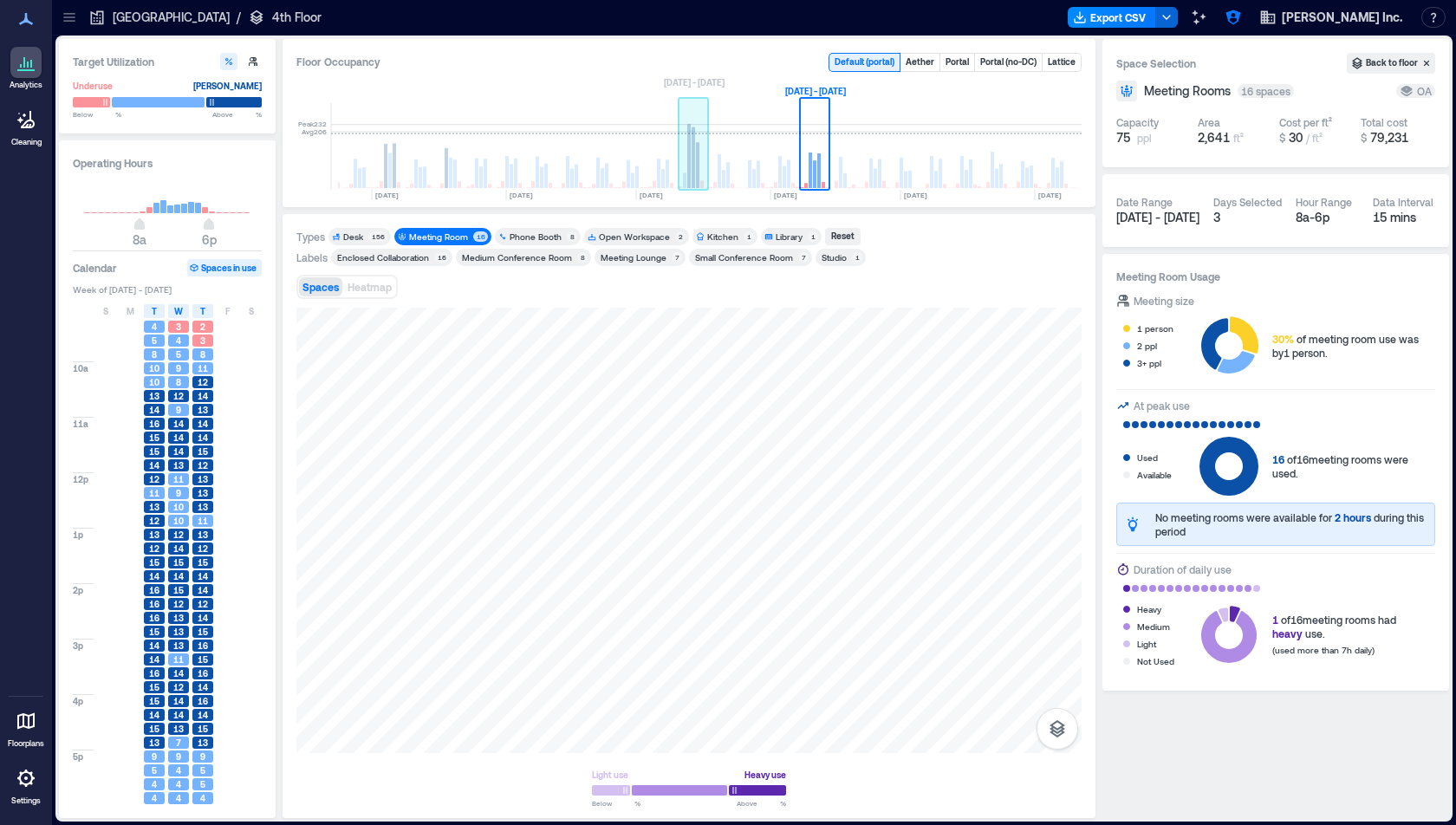
click at [699, 152] on rect at bounding box center [694, 146] width 31 height 86
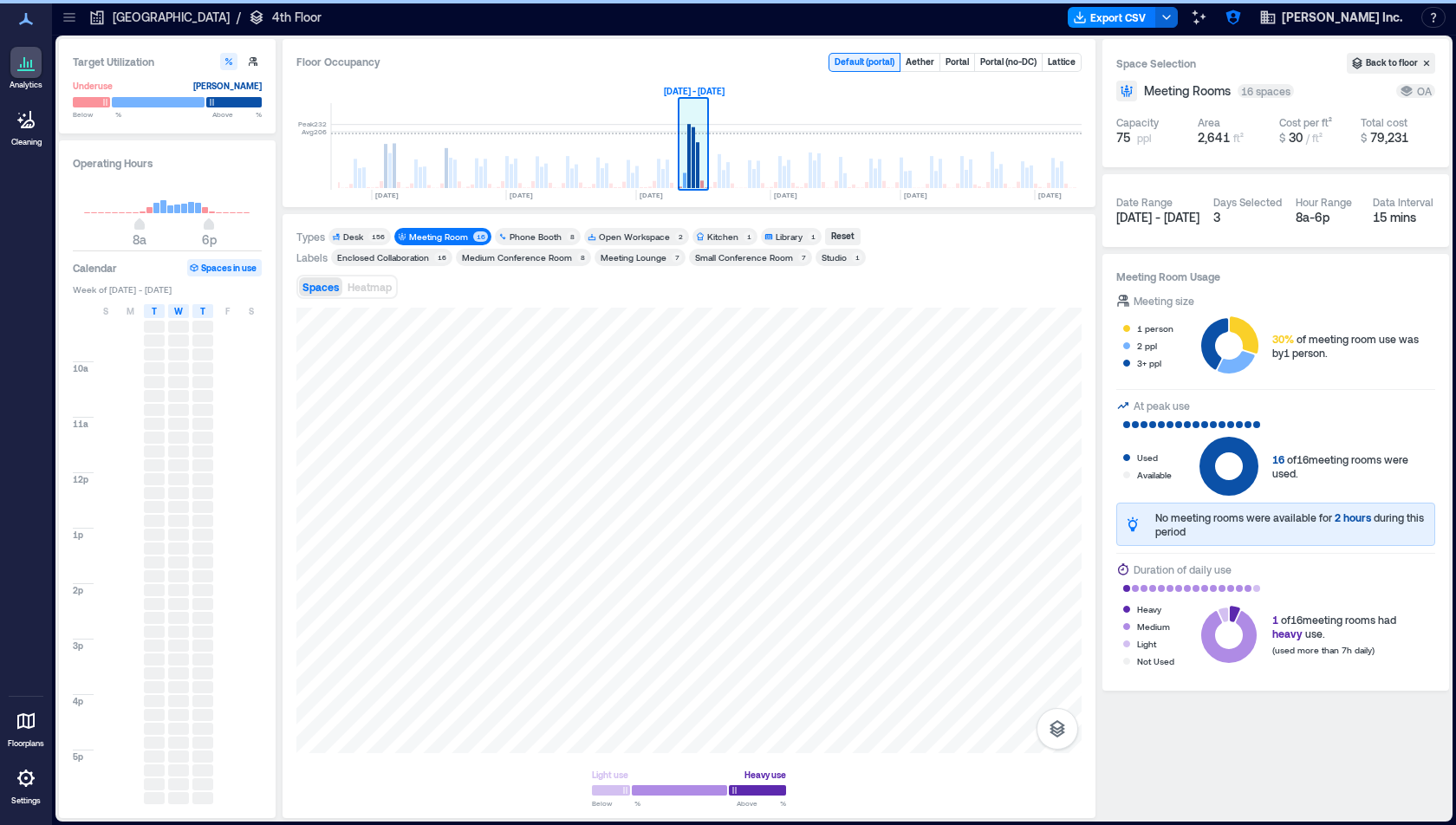
scroll to position [0, 2416]
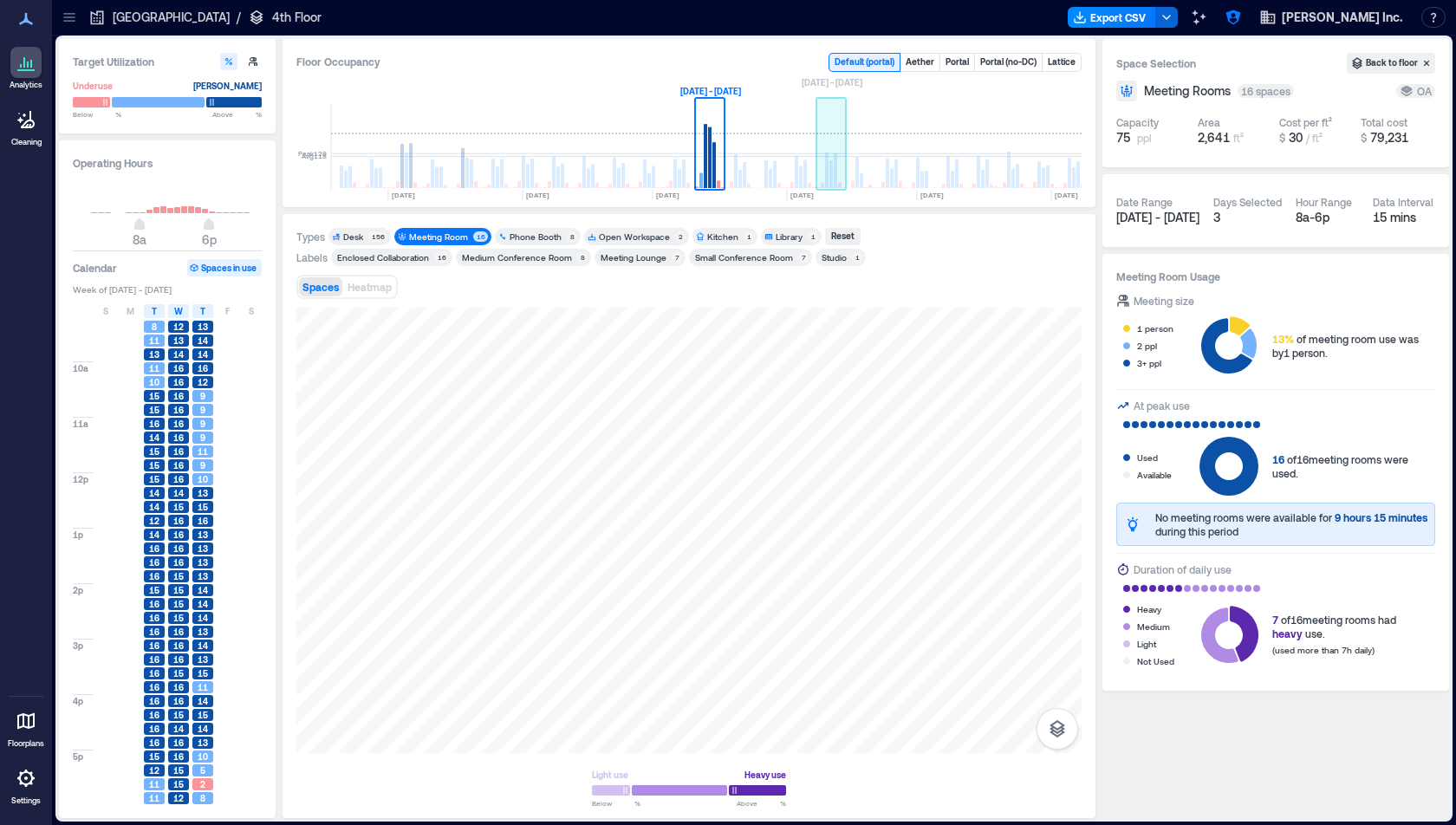
click at [836, 162] on rect at bounding box center [836, 170] width 4 height 34
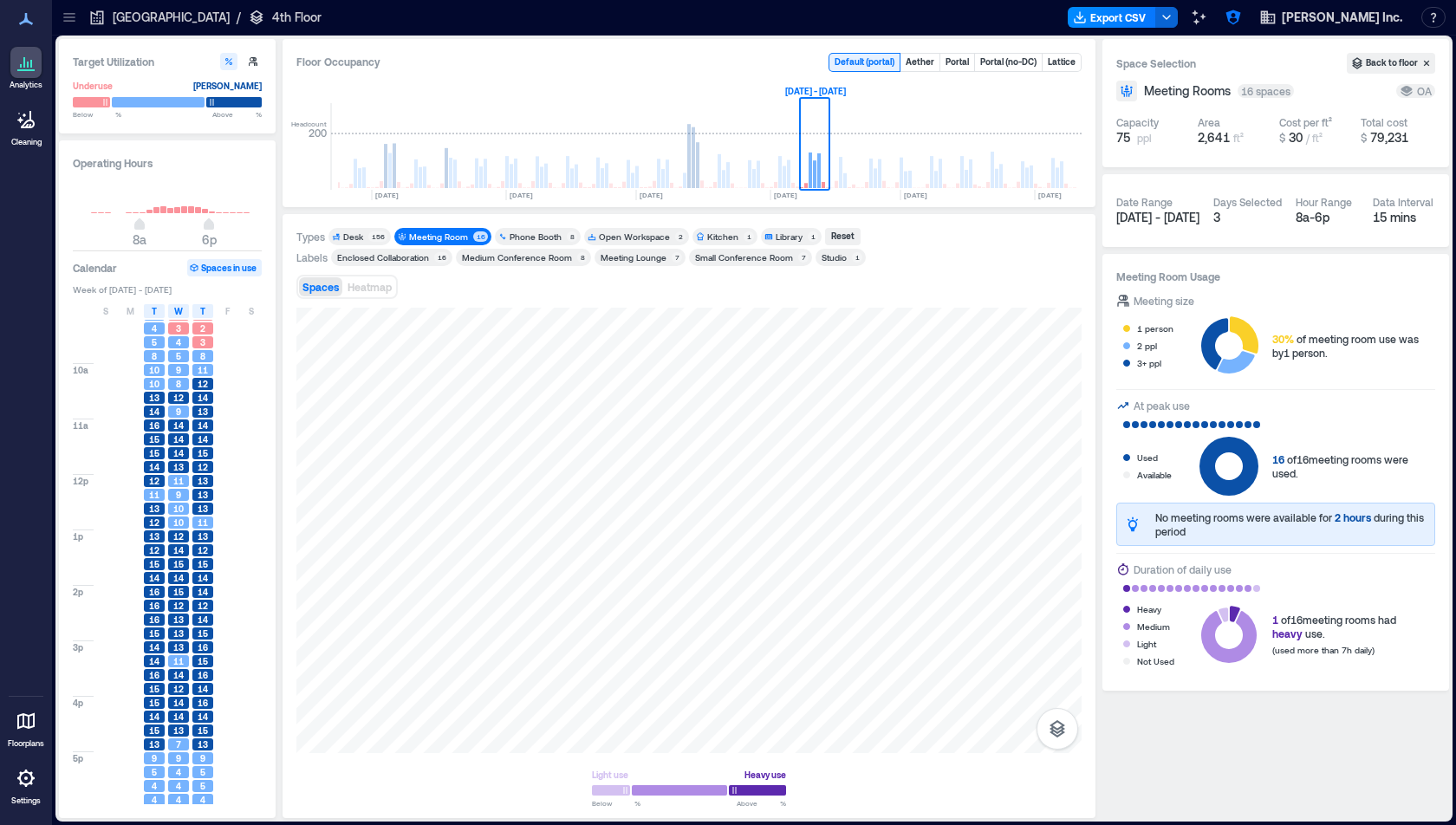
scroll to position [73, 0]
